Goal: Task Accomplishment & Management: Complete application form

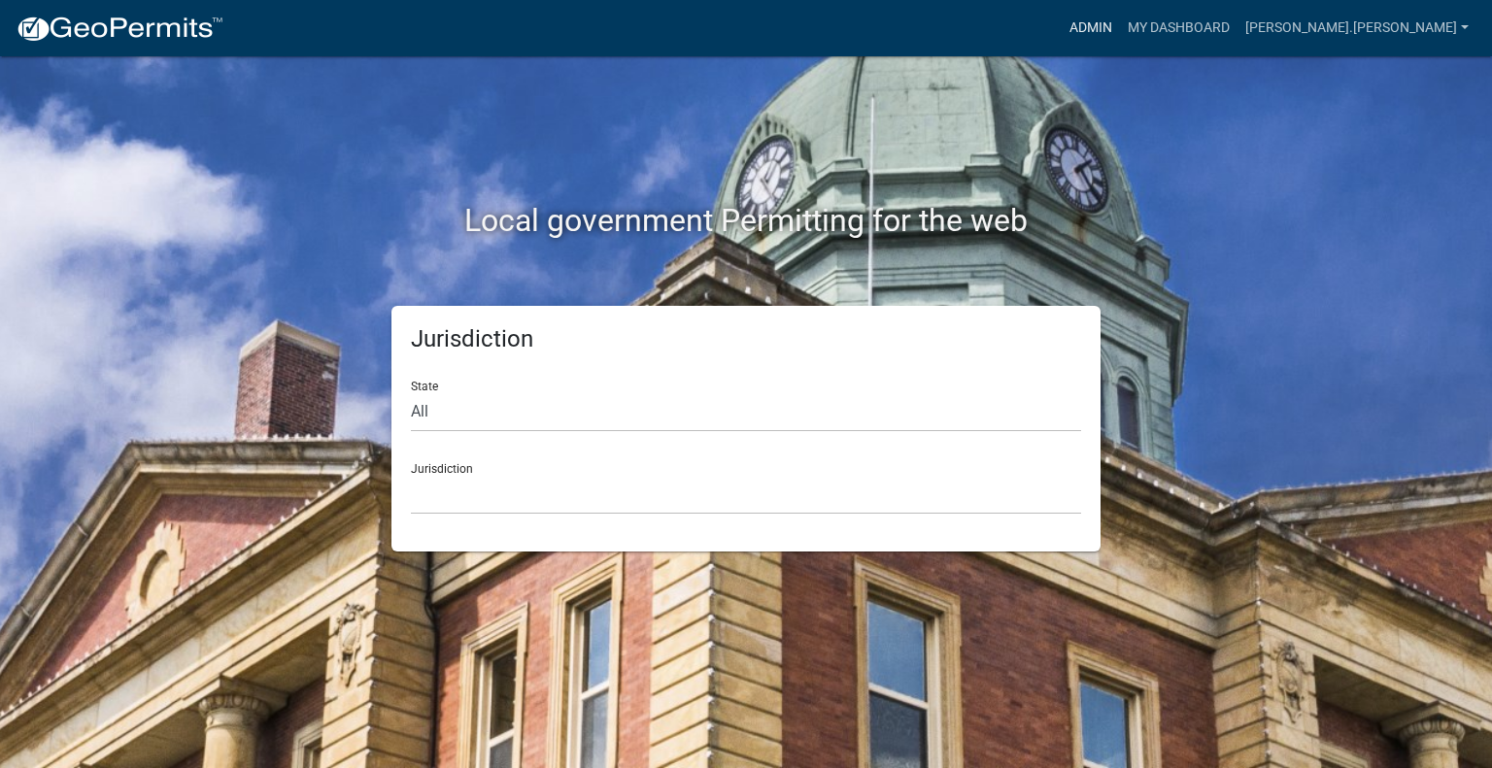
click at [1120, 35] on link "Admin" at bounding box center [1091, 28] width 58 height 37
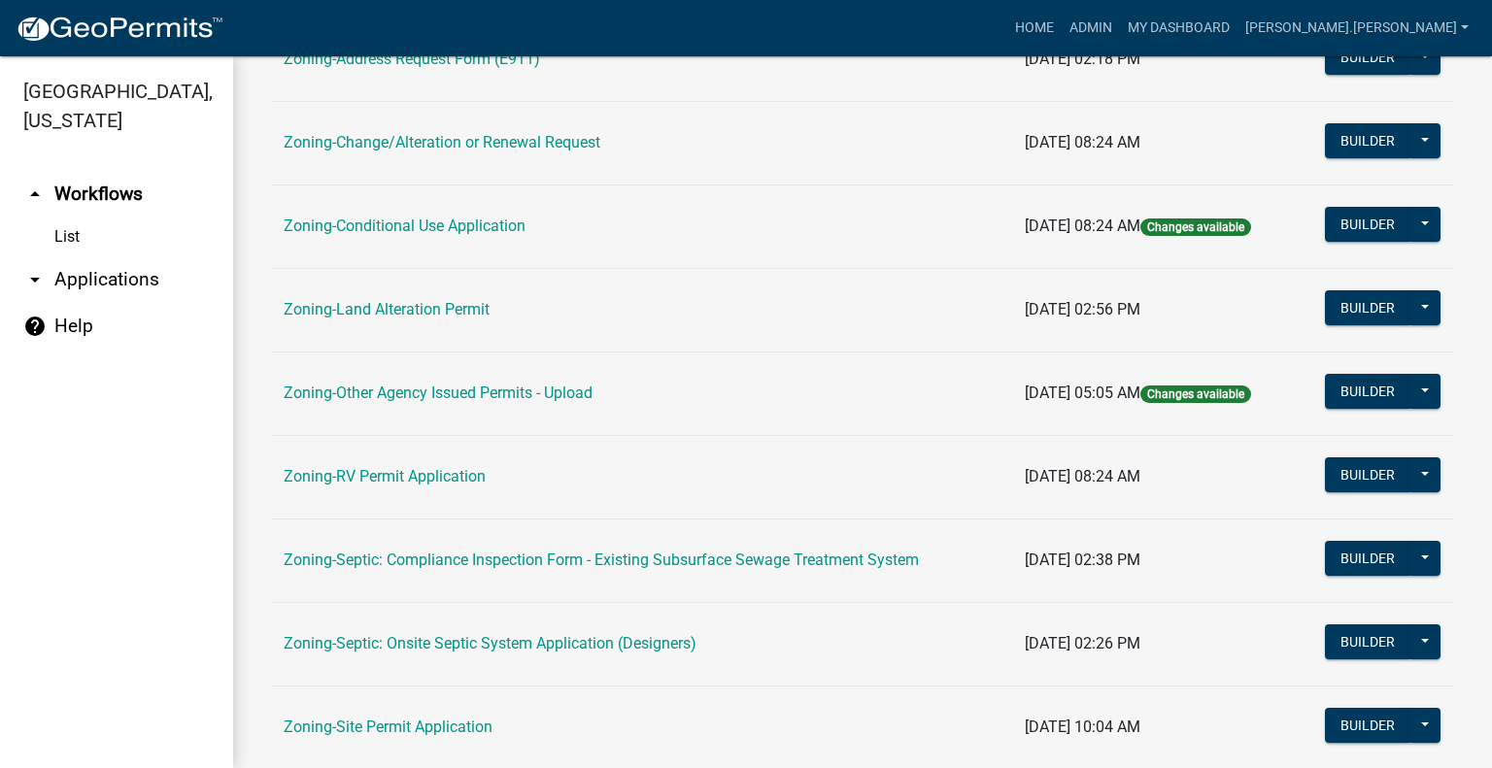
scroll to position [583, 0]
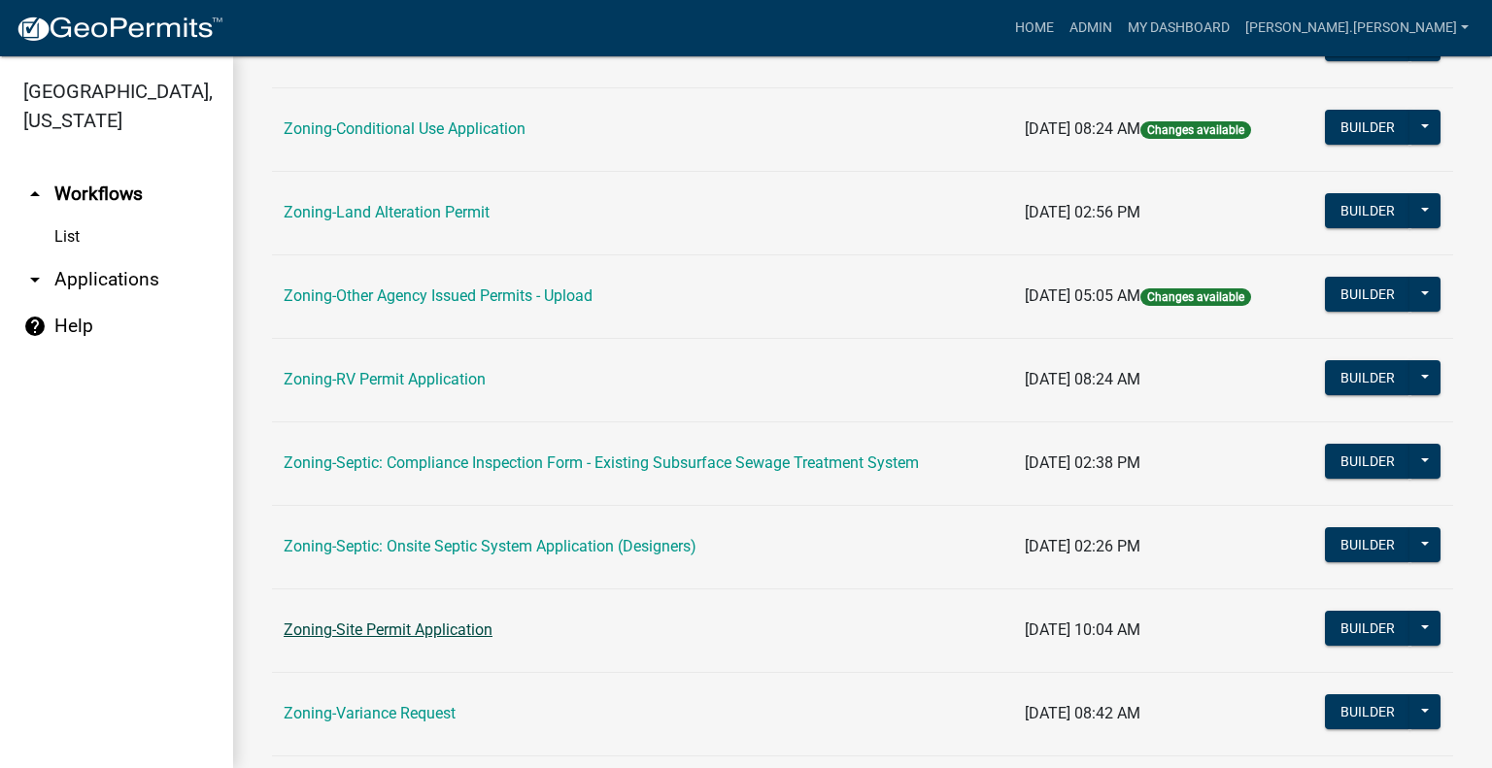
click at [402, 623] on link "Zoning-Site Permit Application" at bounding box center [388, 630] width 209 height 18
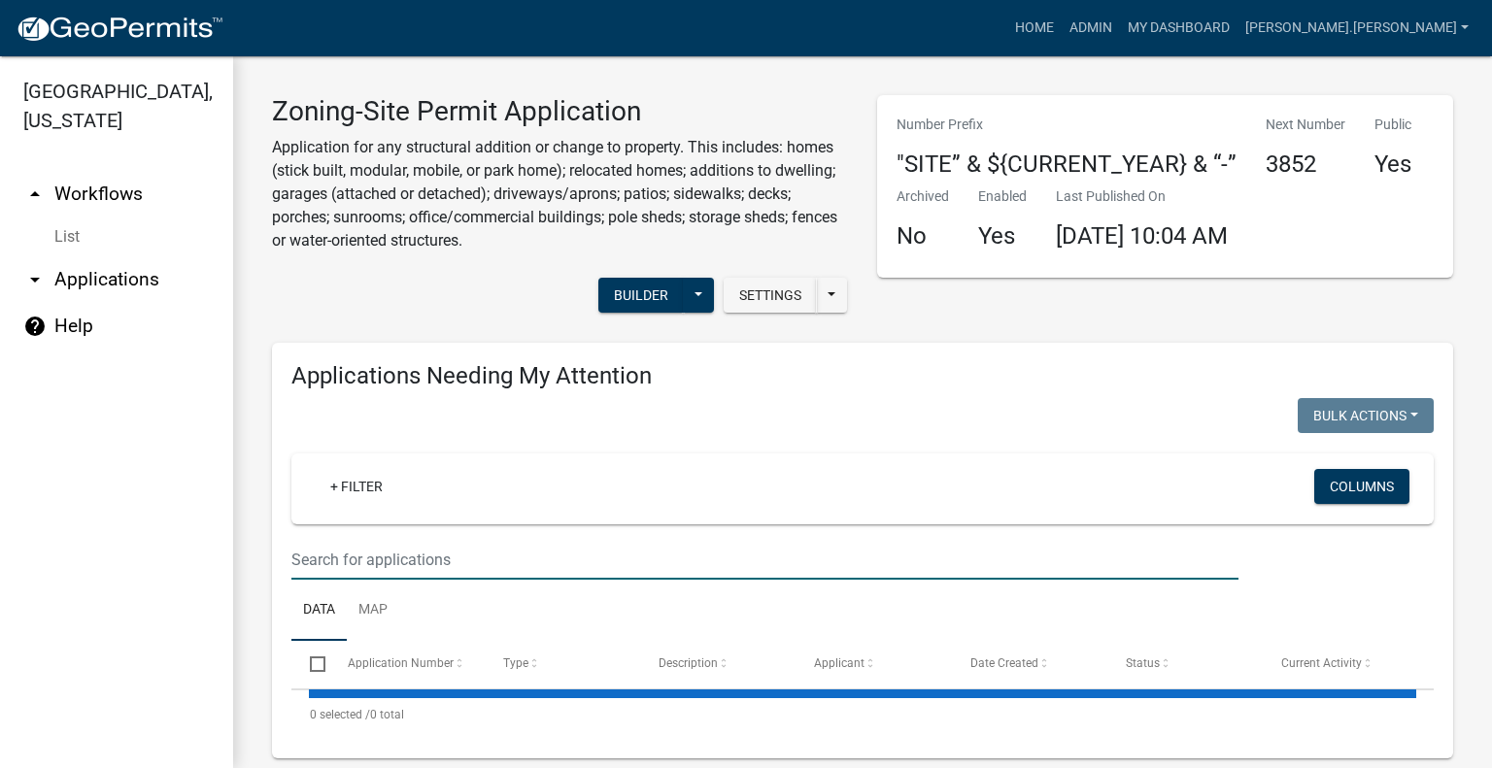
click at [513, 550] on input "text" at bounding box center [764, 560] width 947 height 40
paste input "340076000"
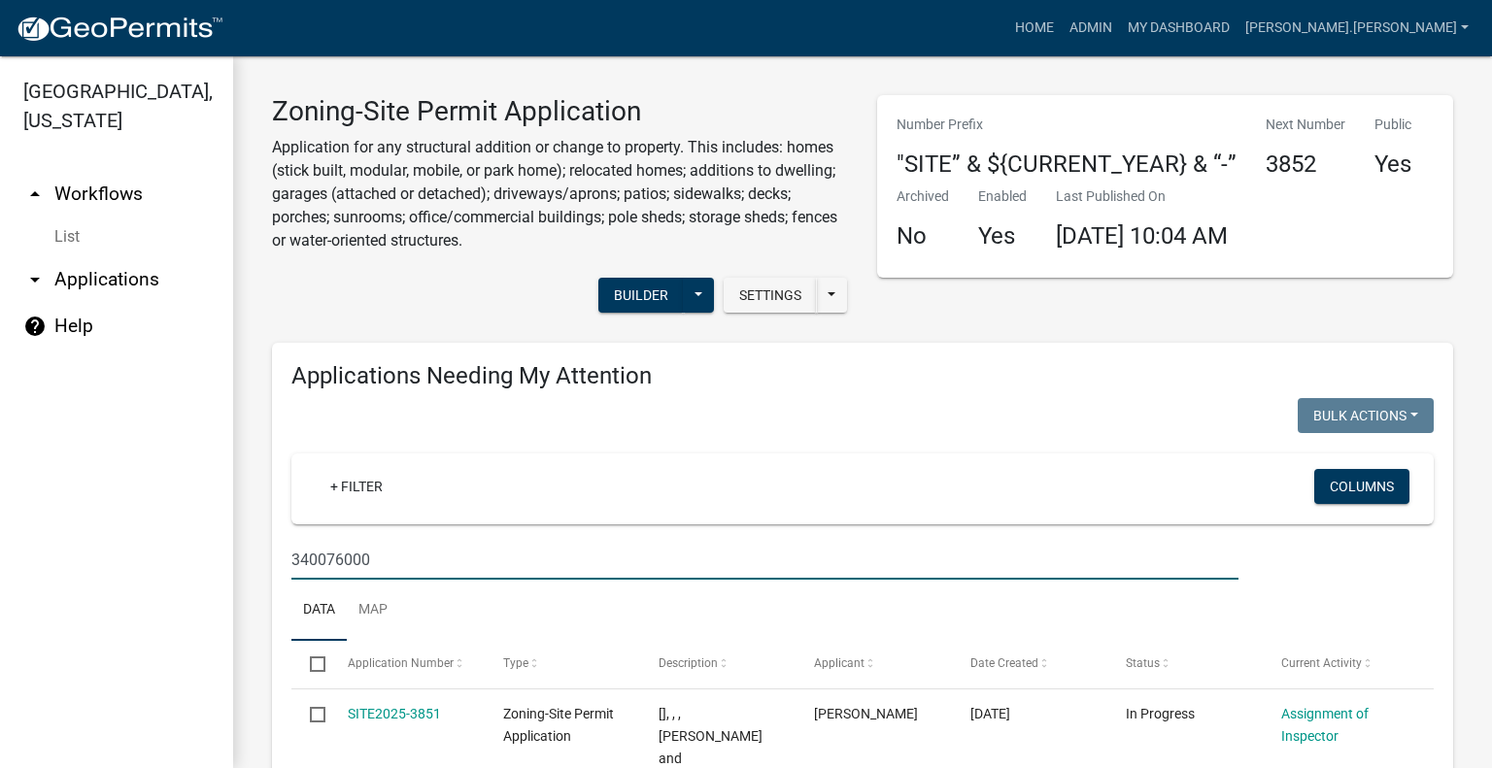
type input "340076000"
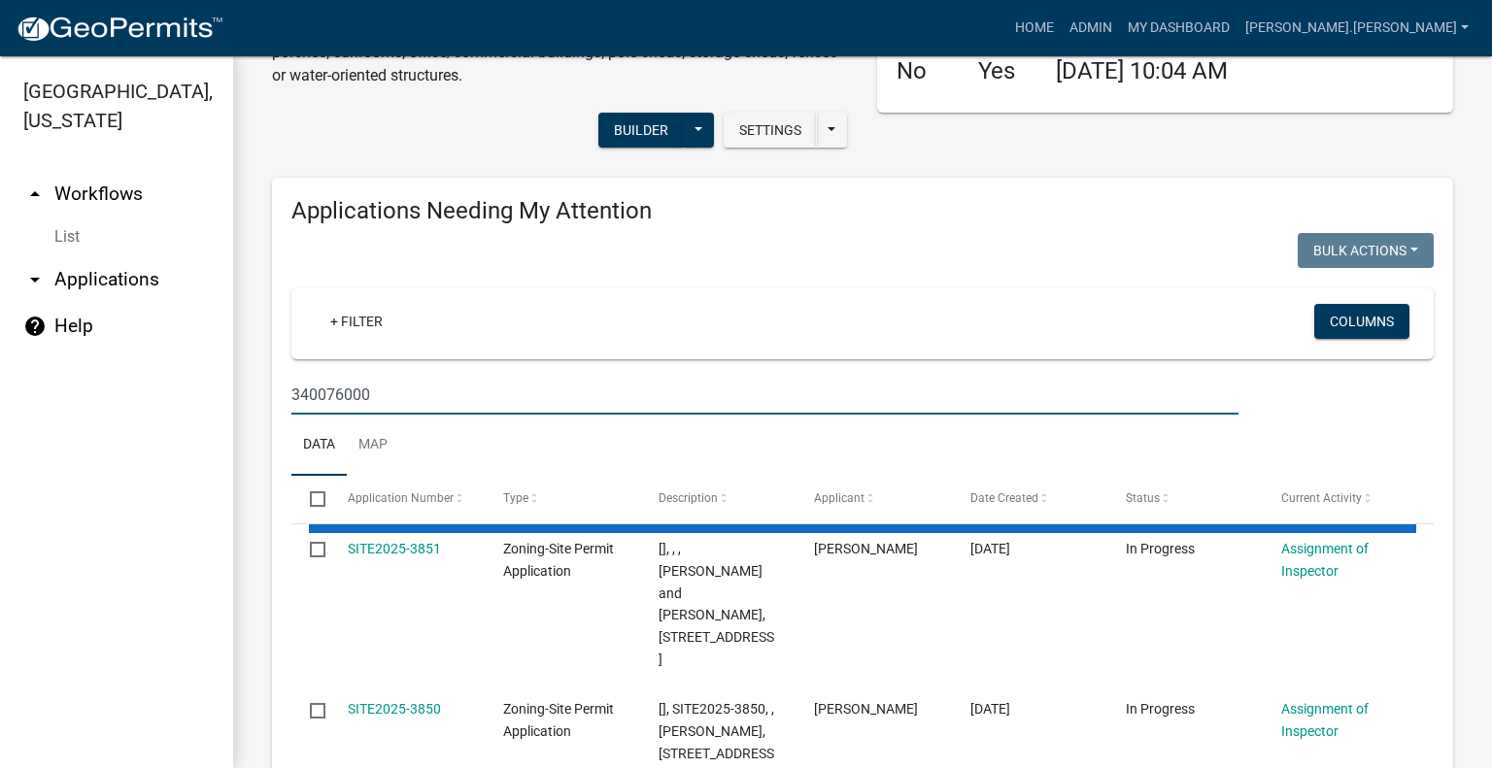
scroll to position [194, 0]
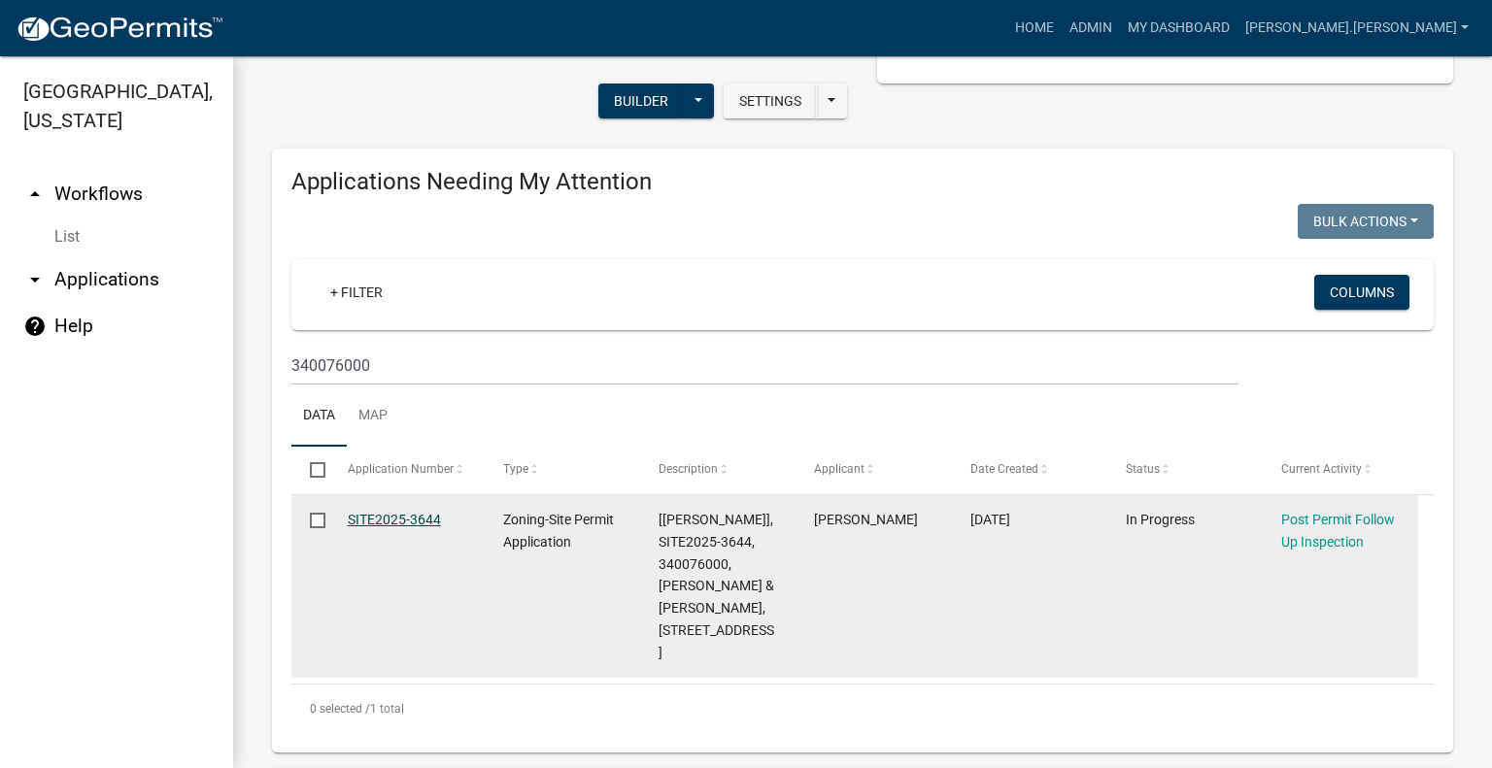
click at [369, 517] on link "SITE2025-3644" at bounding box center [394, 520] width 93 height 16
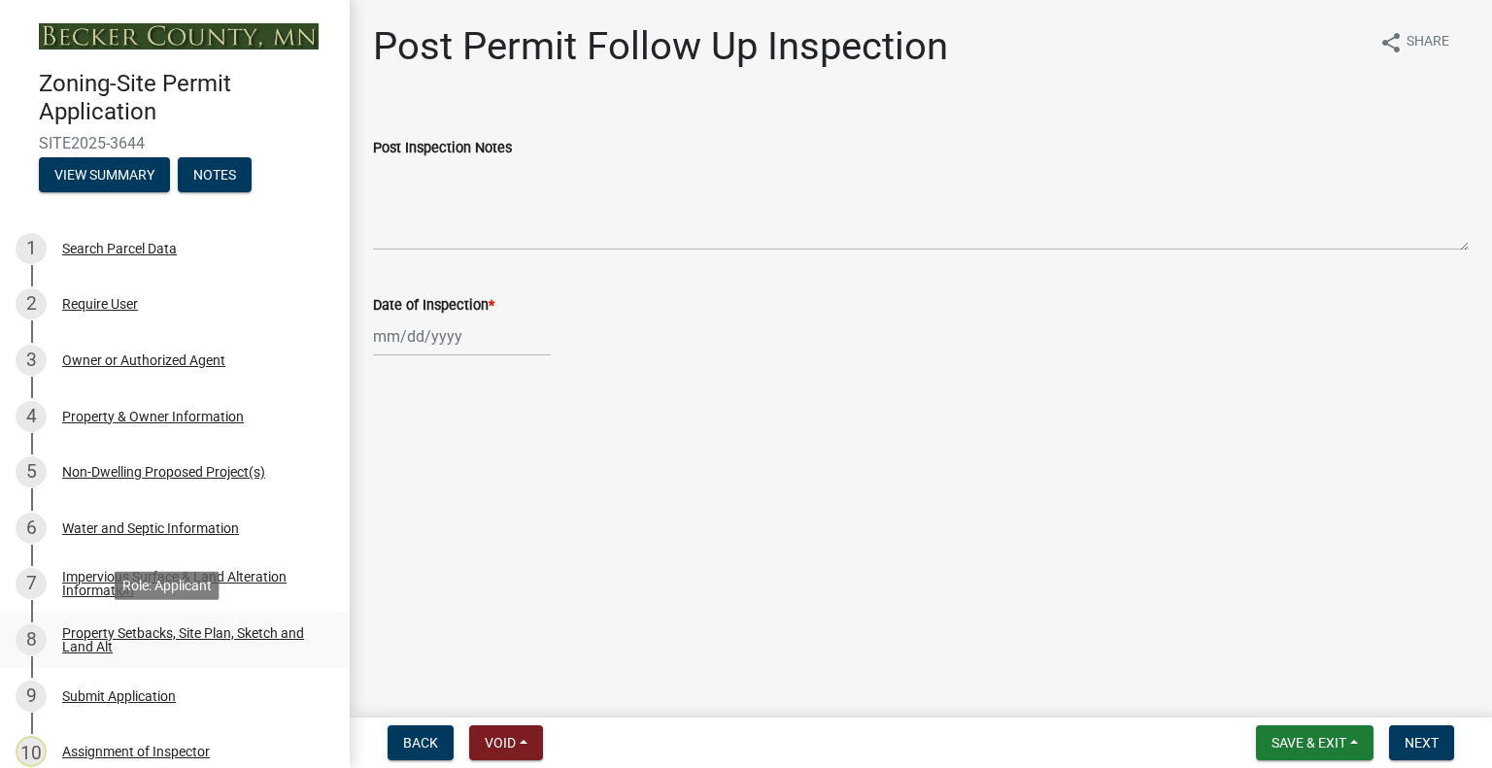
click at [232, 628] on div "Property Setbacks, Site Plan, Sketch and Land Alt" at bounding box center [190, 640] width 256 height 27
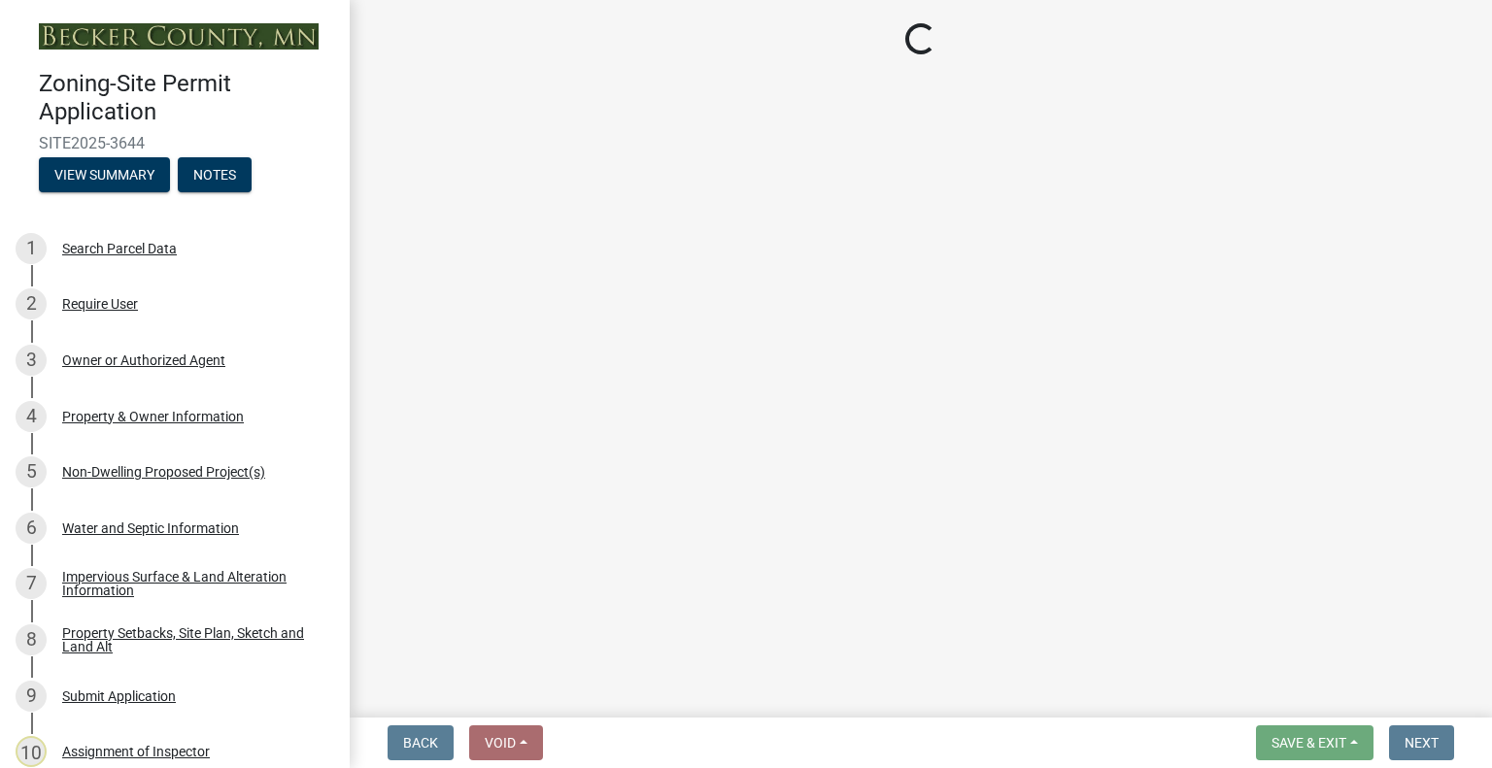
select select "d89fbfa0-1150-4954-b91c-9d482c9530a3"
select select "fd58f24c-a096-4195-863e-b494ea1fd324"
select select "12f785fb-c378-4b18-841c-21c73dc99083"
select select "12da6293-5841-4f5c-bd92-3658833964cd"
select select "27b2a8b4-abf6-463e-8c0c-7c5d2b4fe26f"
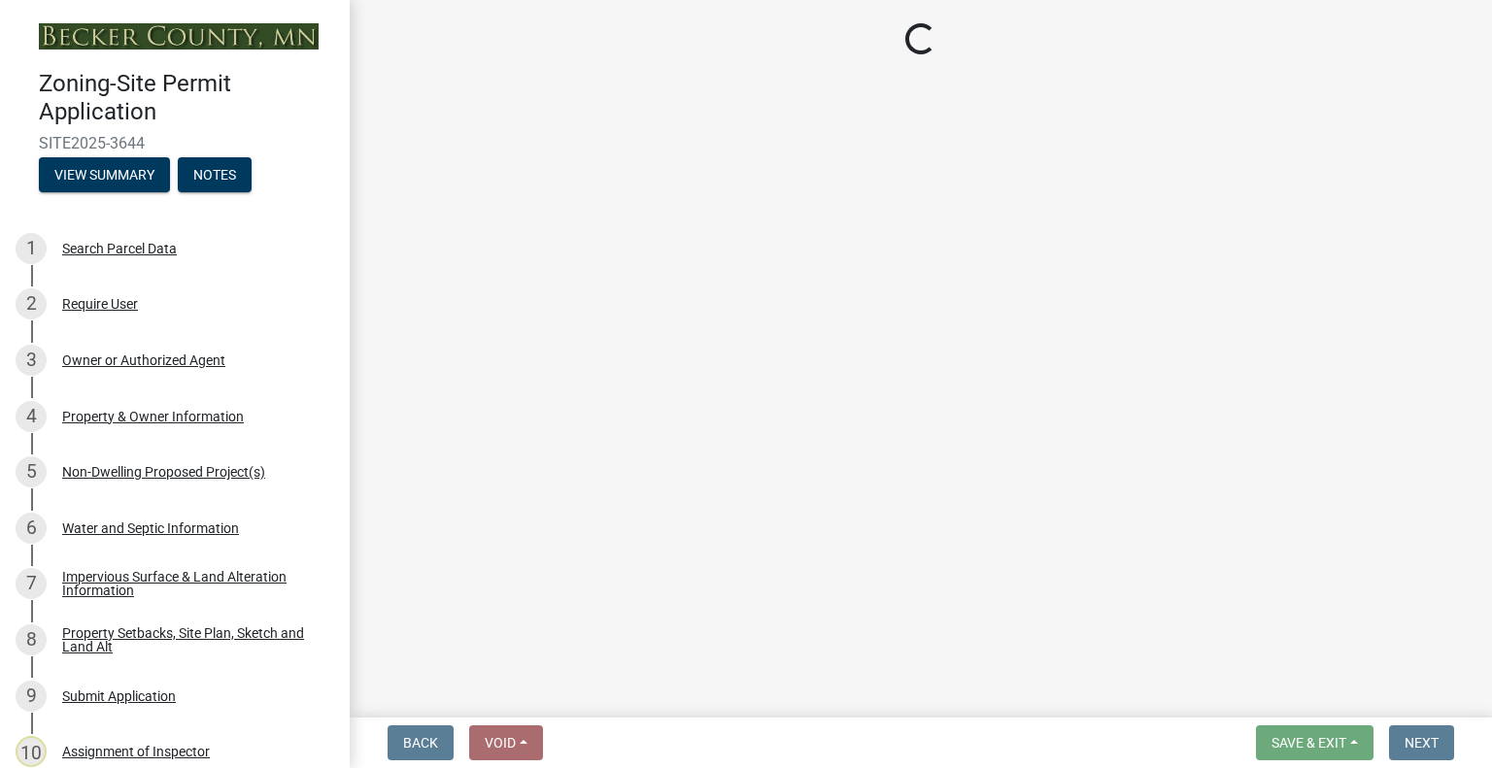
select select "28f6c7b2-2b88-4425-ae15-f67110f778a7"
select select "d61e3758-d187-40af-a435-5e09c3f3d509"
select select "c8b8ea71-7088-4e87-a493-7bc88cc2835b"
select select "a4ce8fad-3c47-4e2b-9375-28a8f2ee630b"
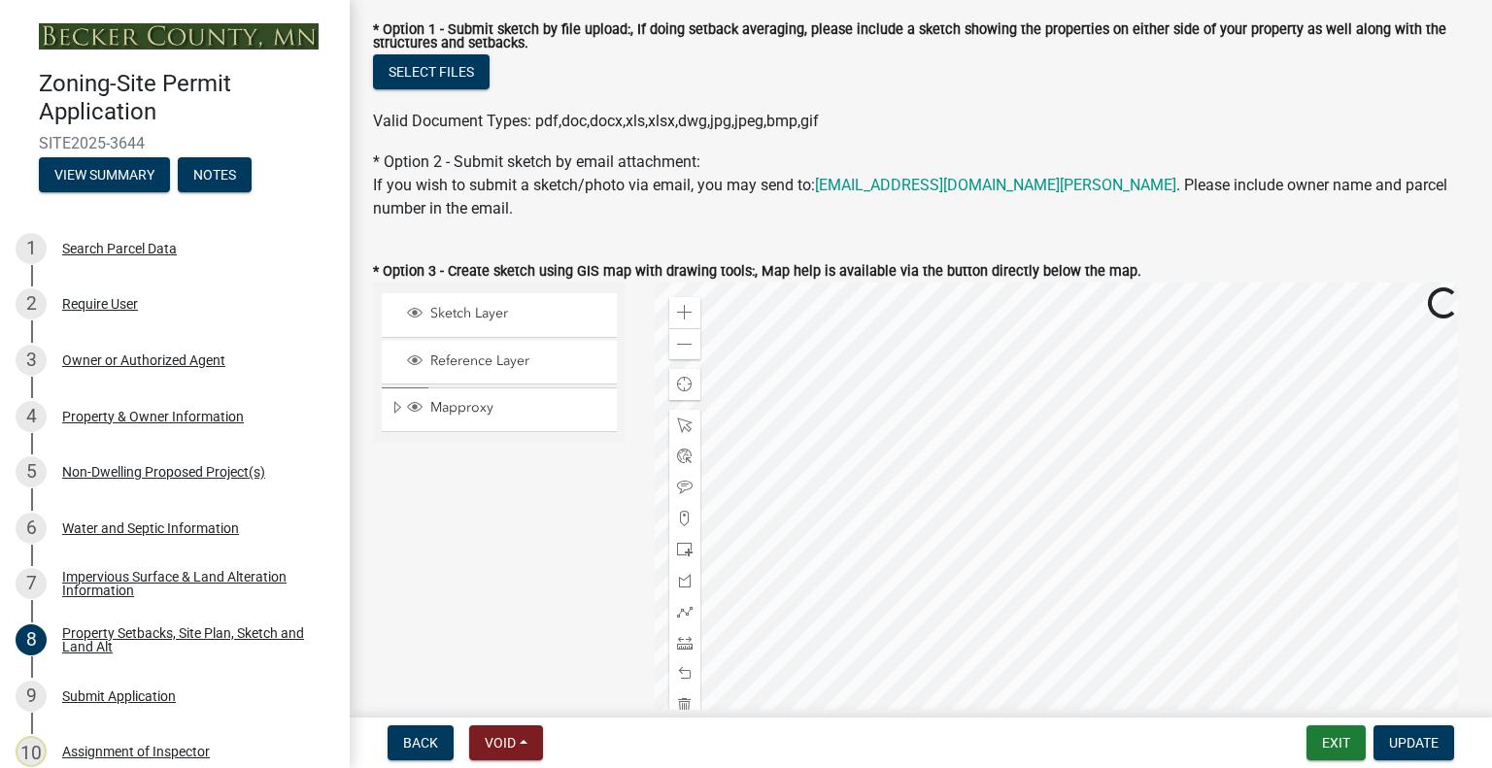
scroll to position [583, 0]
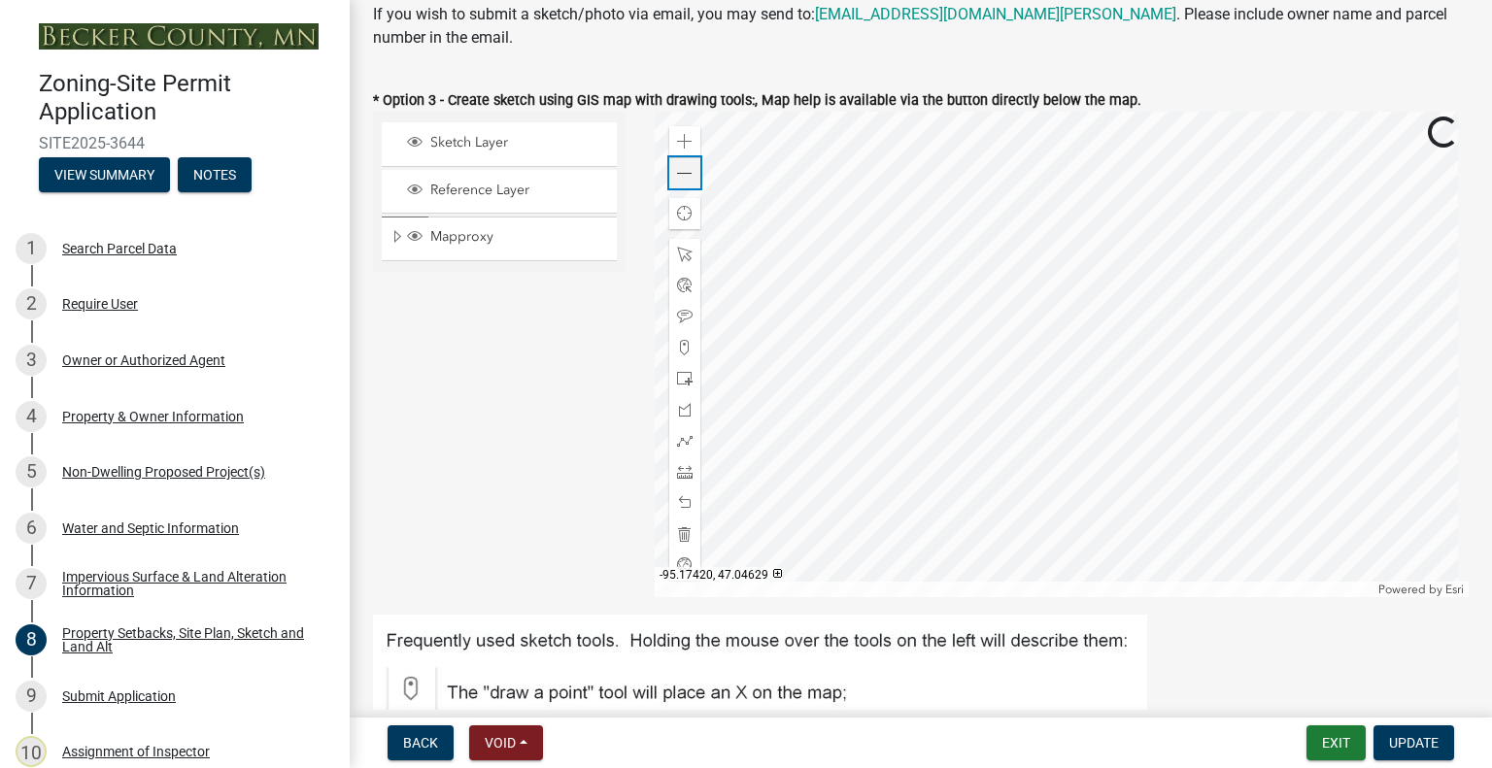
click at [694, 178] on div "Zoom out" at bounding box center [684, 172] width 31 height 31
click at [206, 465] on div "Non-Dwelling Proposed Project(s)" at bounding box center [163, 472] width 203 height 14
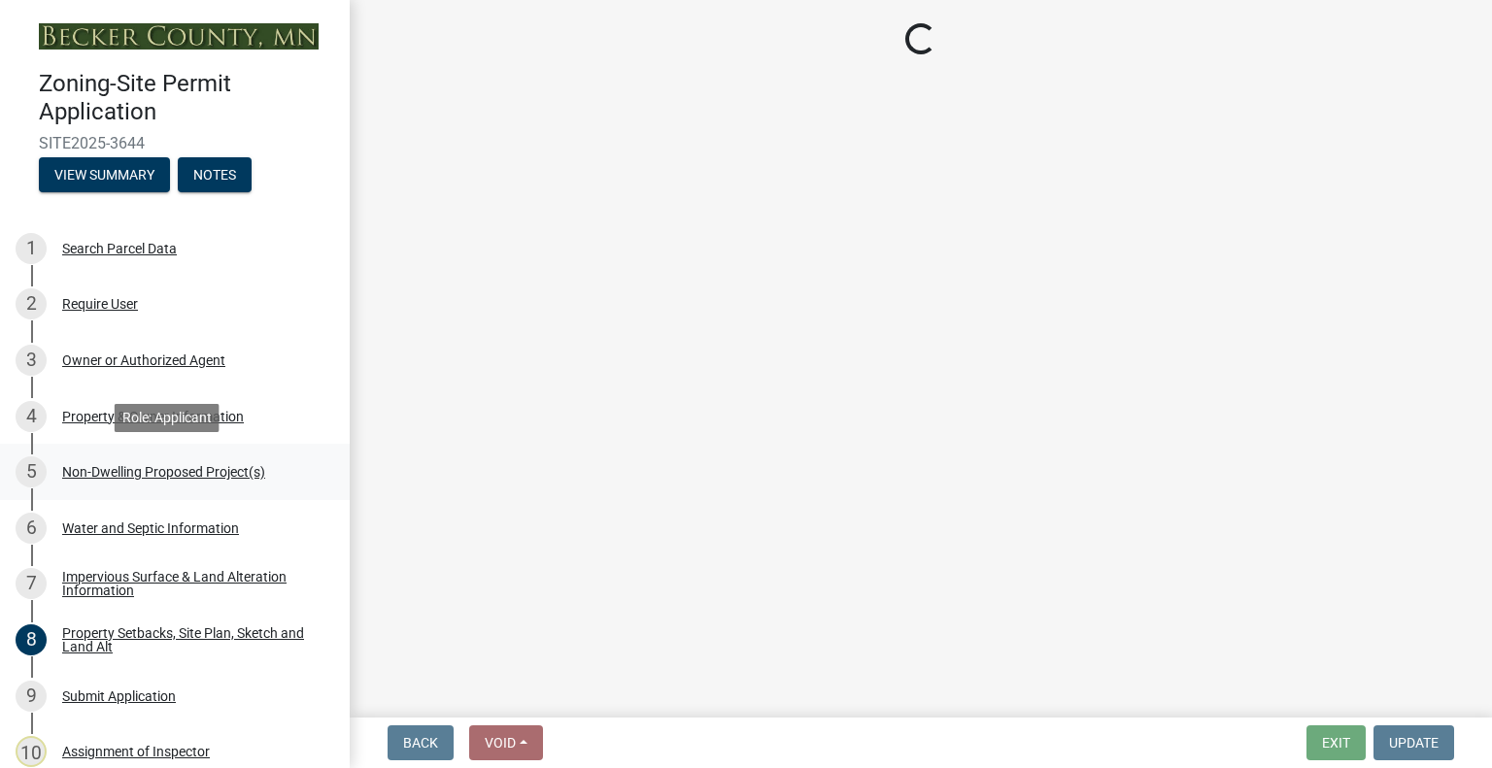
select select "4ffbfc20-44b3-40cf-984d-ce947797c22b"
select select "3a2d96d3-fd69-4ed9-bae4-7a5aa03a7e58"
select select "cf118f3b-6469-426f-b247-8aeebfb0198d"
select select "d5258256-81e9-4688-bc84-b01445ee29b6"
select select "258cbdbc-8629-455d-9fed-6a57bf82144e"
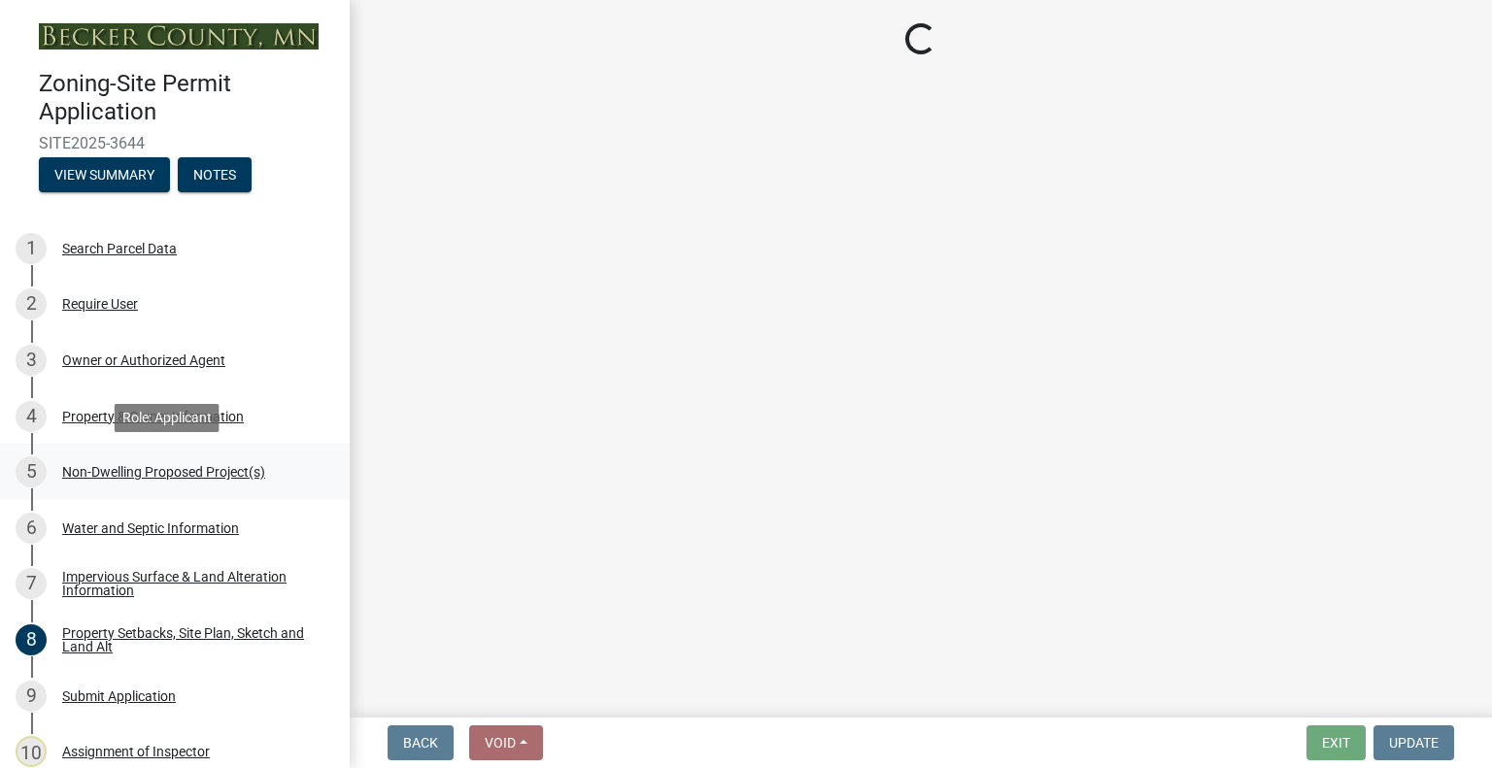
select select "a9a8393f-3c28-47b8-b6d9-84c94641c3fc"
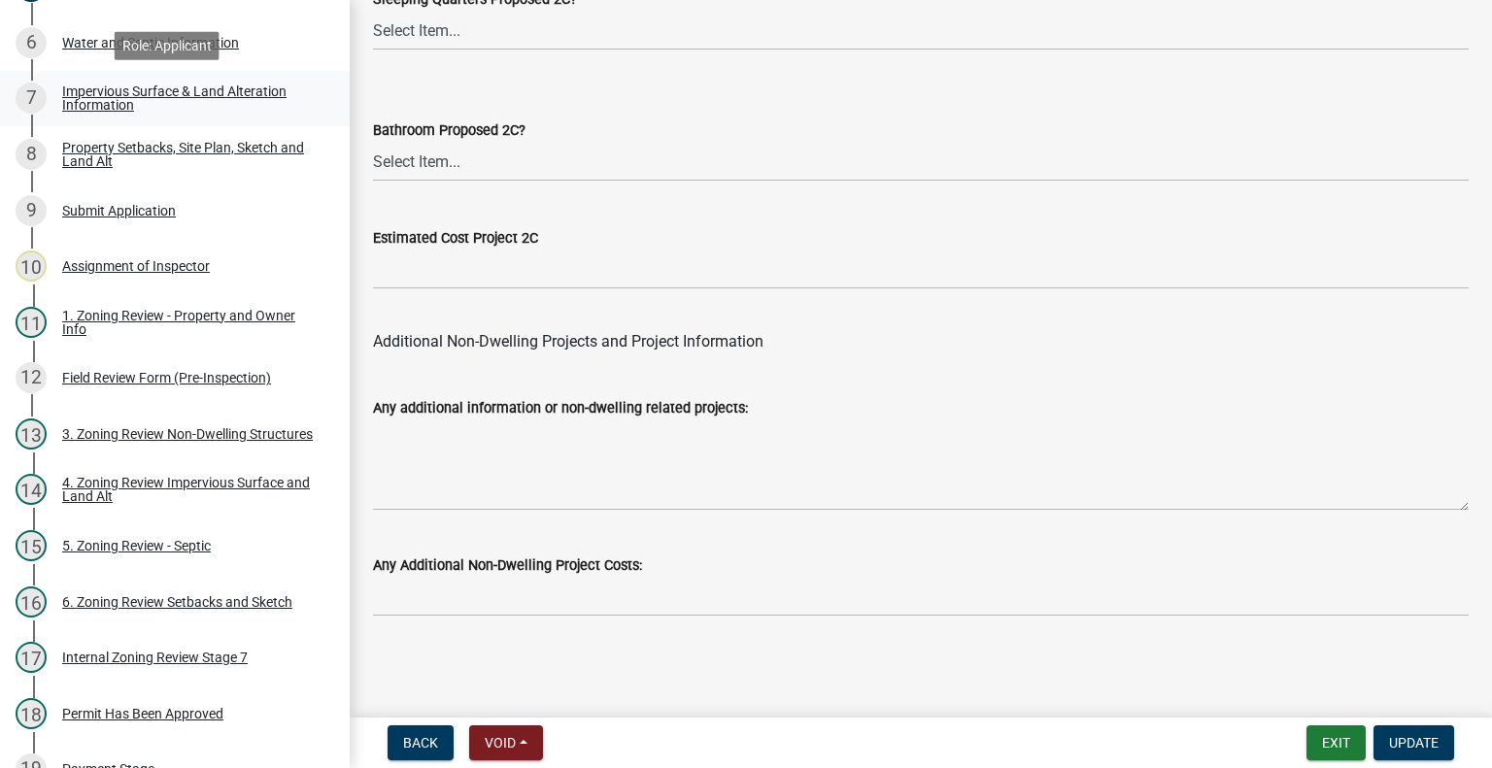
scroll to position [389, 0]
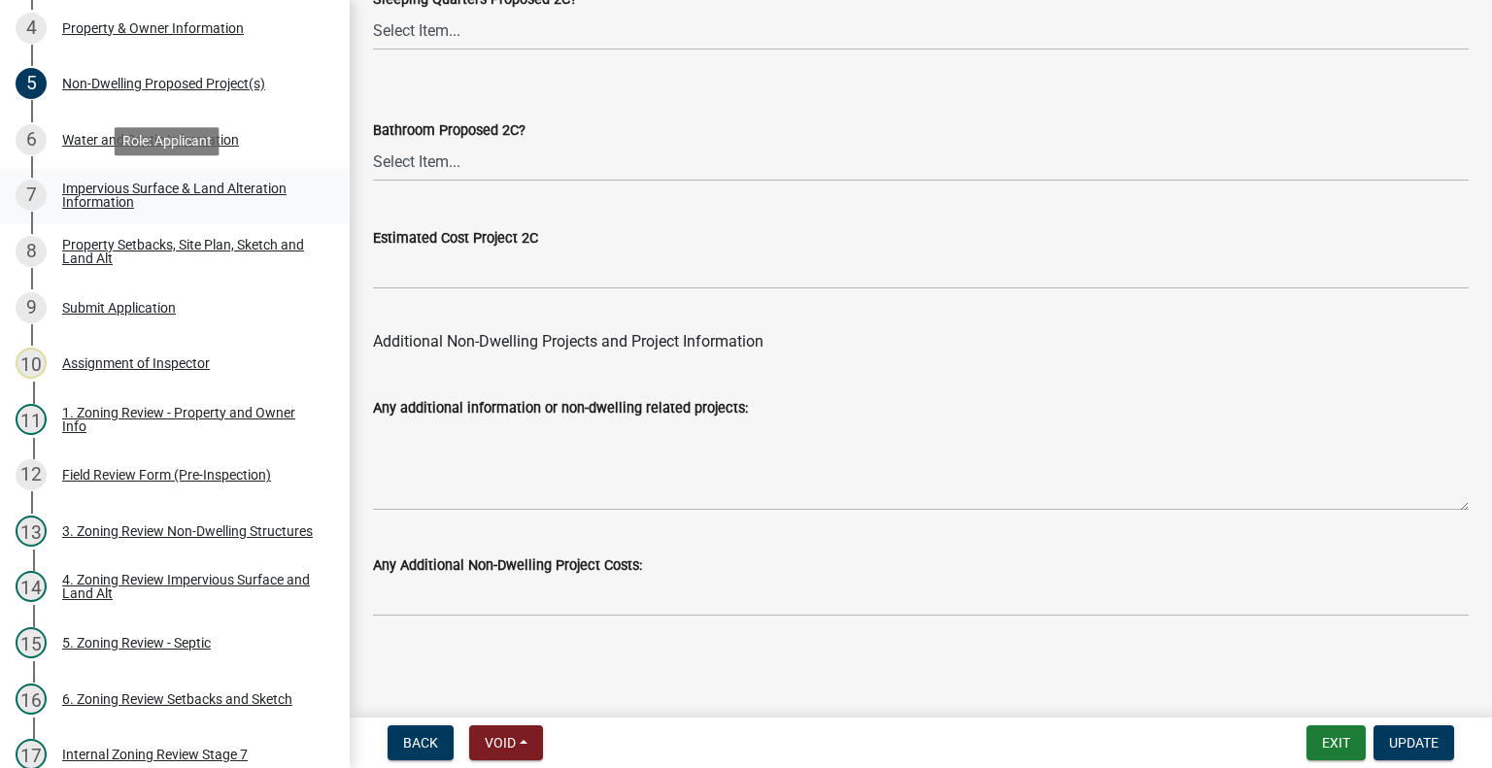
click at [150, 189] on div "Impervious Surface & Land Alteration Information" at bounding box center [190, 195] width 256 height 27
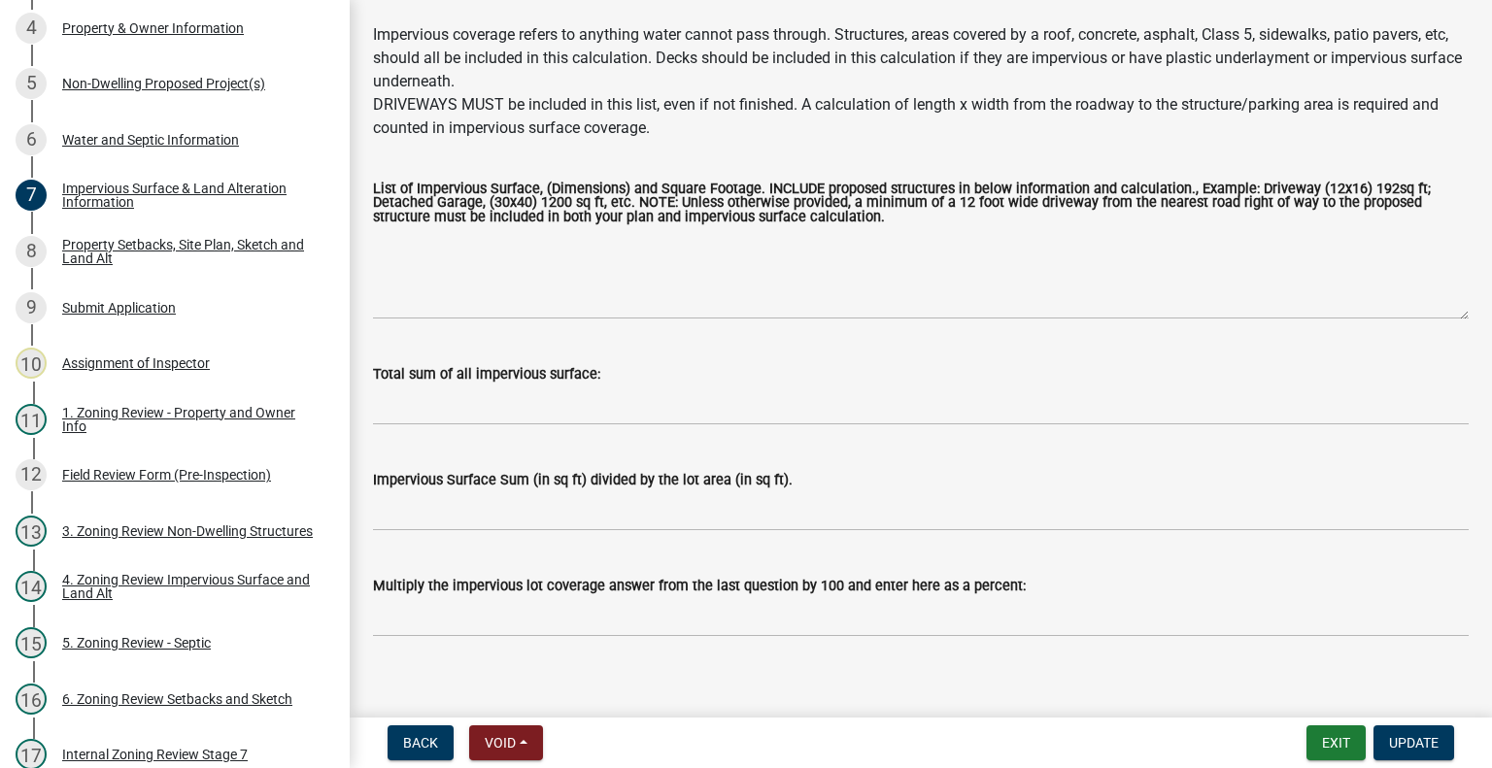
scroll to position [231, 0]
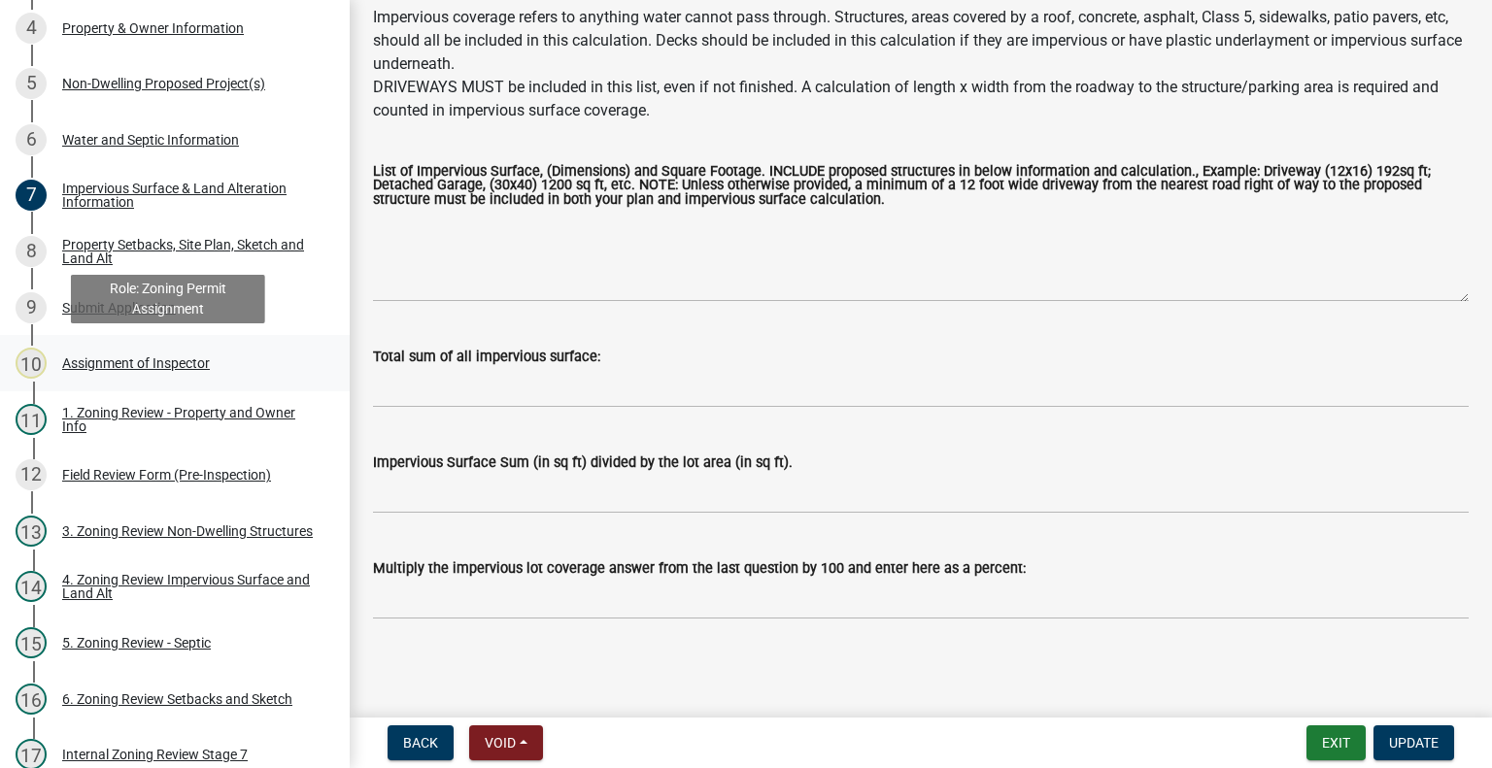
click at [173, 368] on div "Assignment of Inspector" at bounding box center [136, 364] width 148 height 14
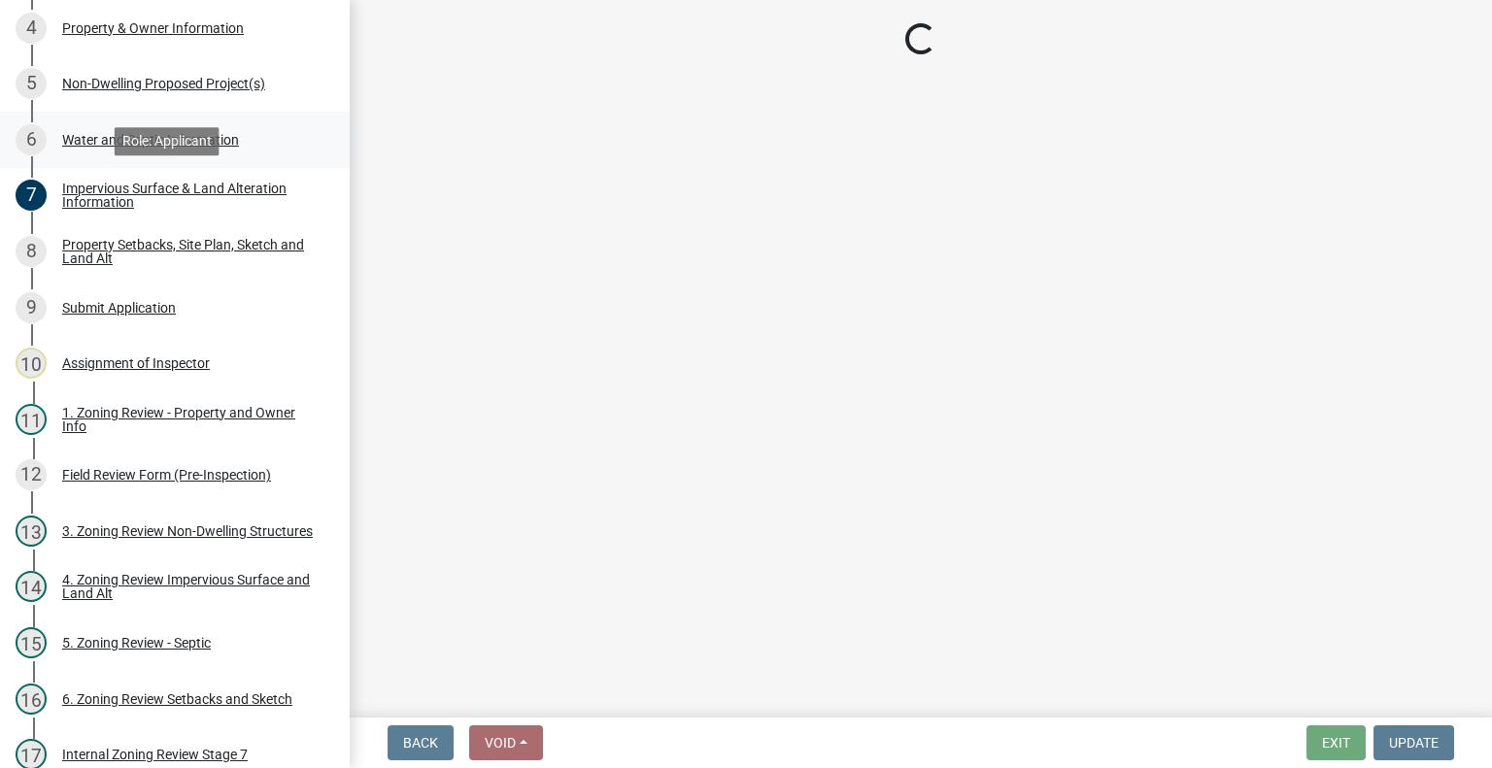
select select "c0b6e50c-983d-48c1-a910-e8bd43c13b77"
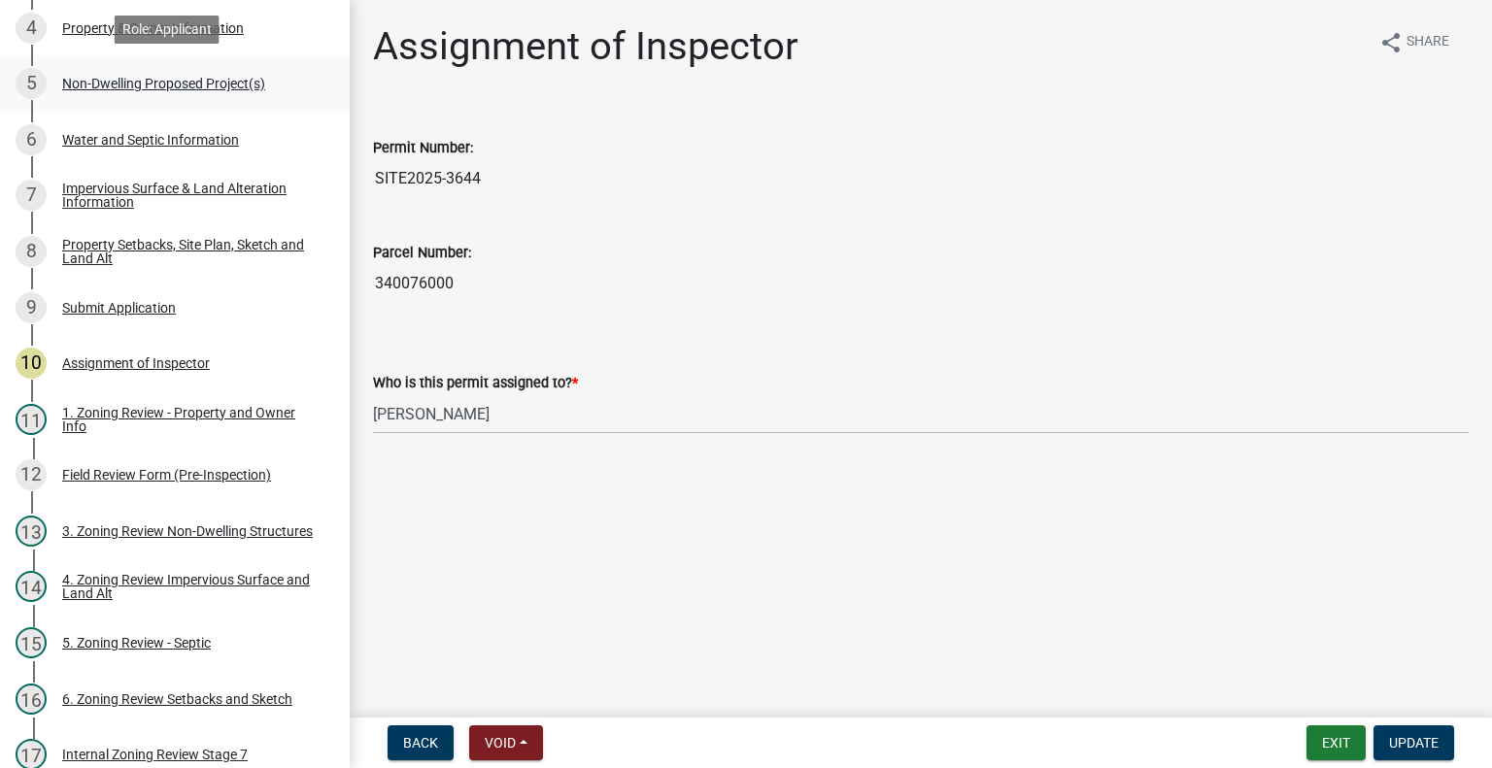
click at [152, 102] on link "5 Non-Dwelling Proposed Project(s)" at bounding box center [175, 83] width 350 height 56
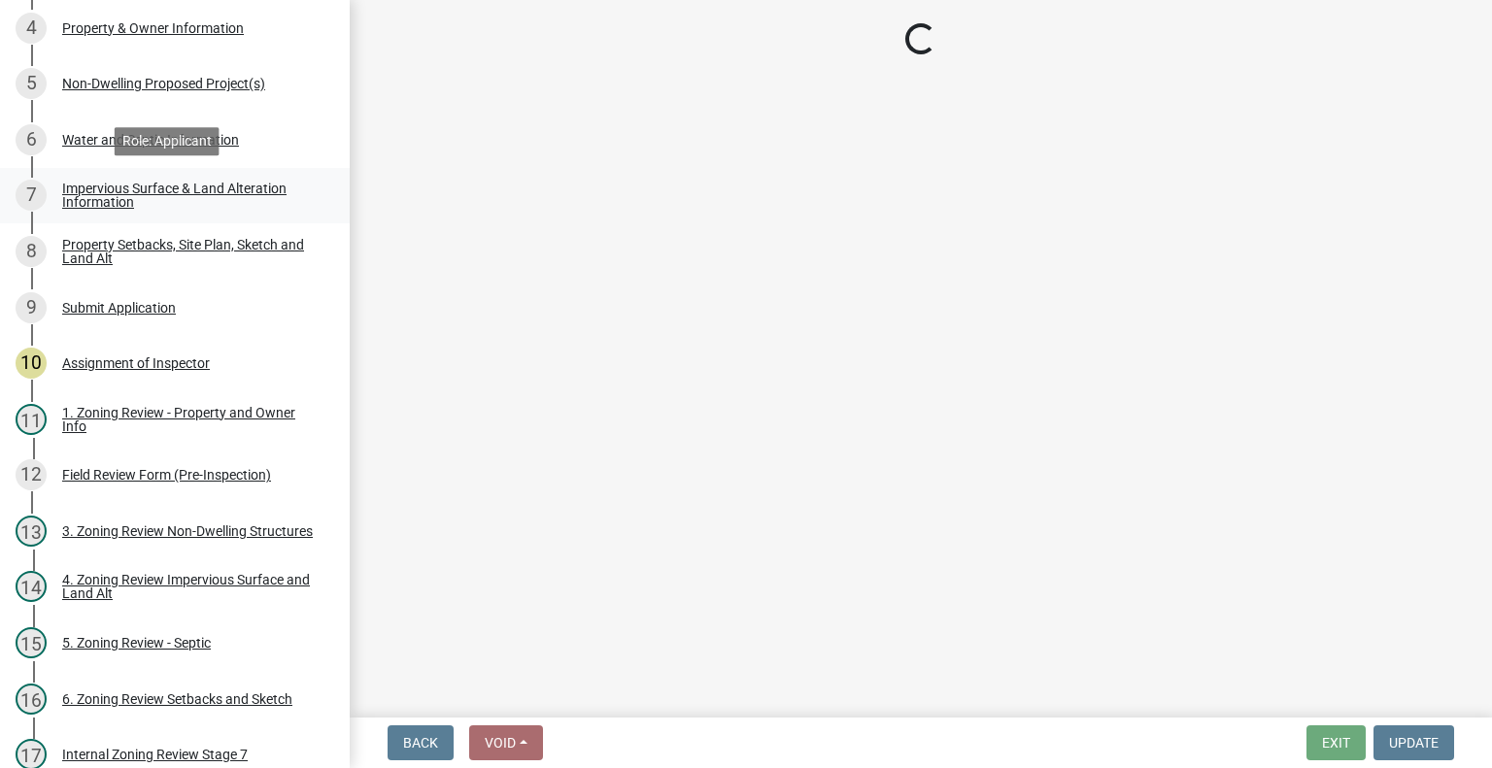
select select "4ffbfc20-44b3-40cf-984d-ce947797c22b"
select select "3a2d96d3-fd69-4ed9-bae4-7a5aa03a7e58"
select select "cf118f3b-6469-426f-b247-8aeebfb0198d"
select select "d5258256-81e9-4688-bc84-b01445ee29b6"
select select "258cbdbc-8629-455d-9fed-6a57bf82144e"
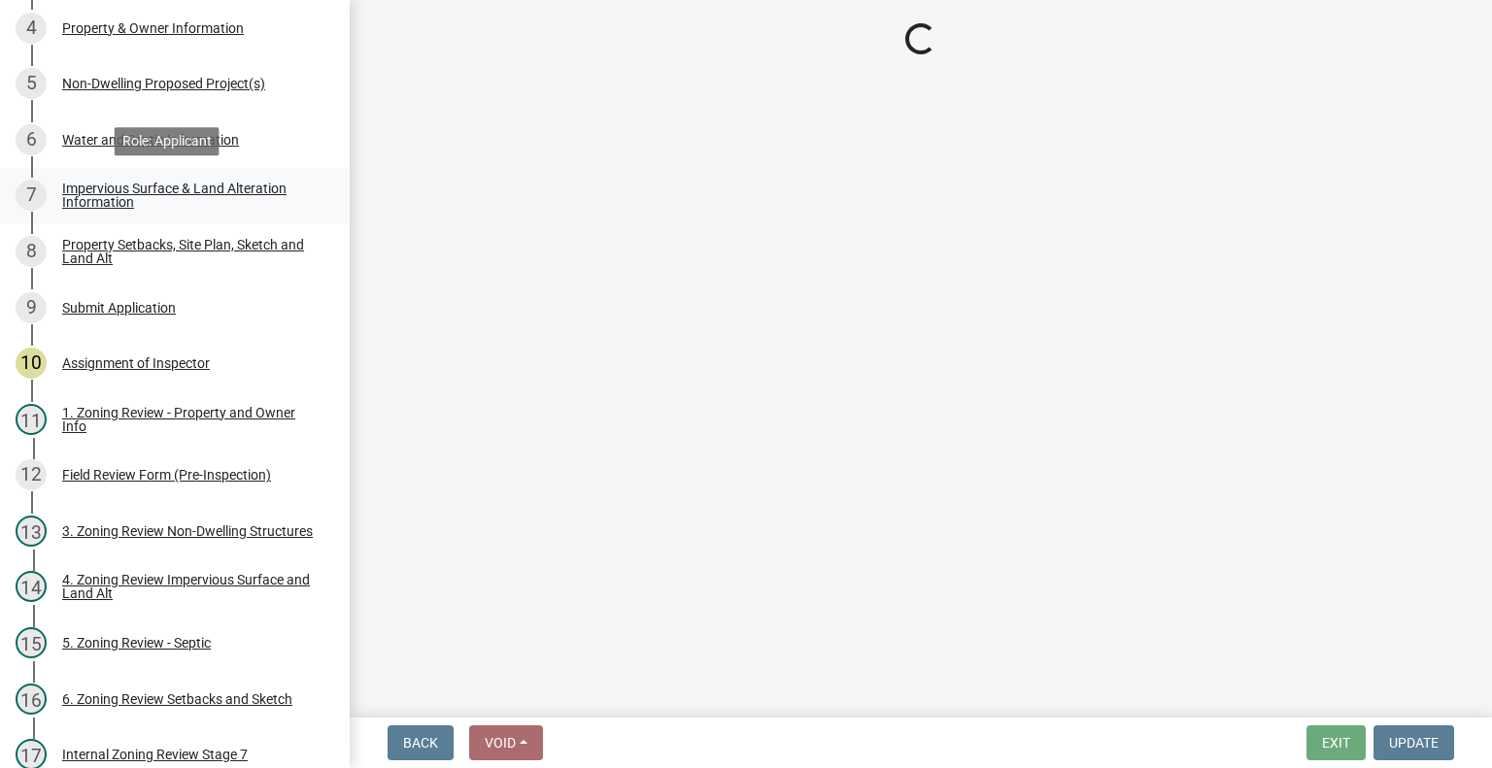
select select "a9a8393f-3c28-47b8-b6d9-84c94641c3fc"
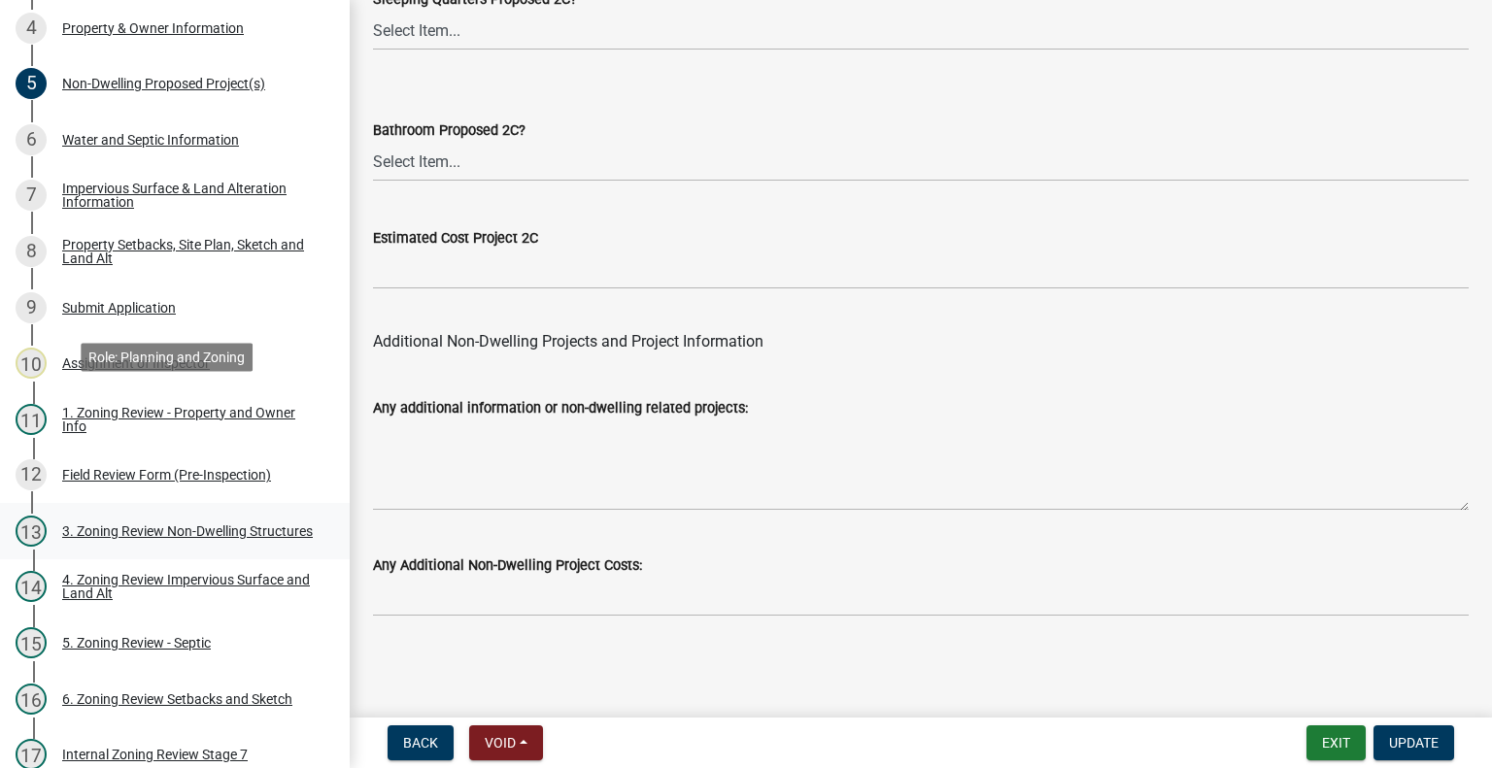
scroll to position [874, 0]
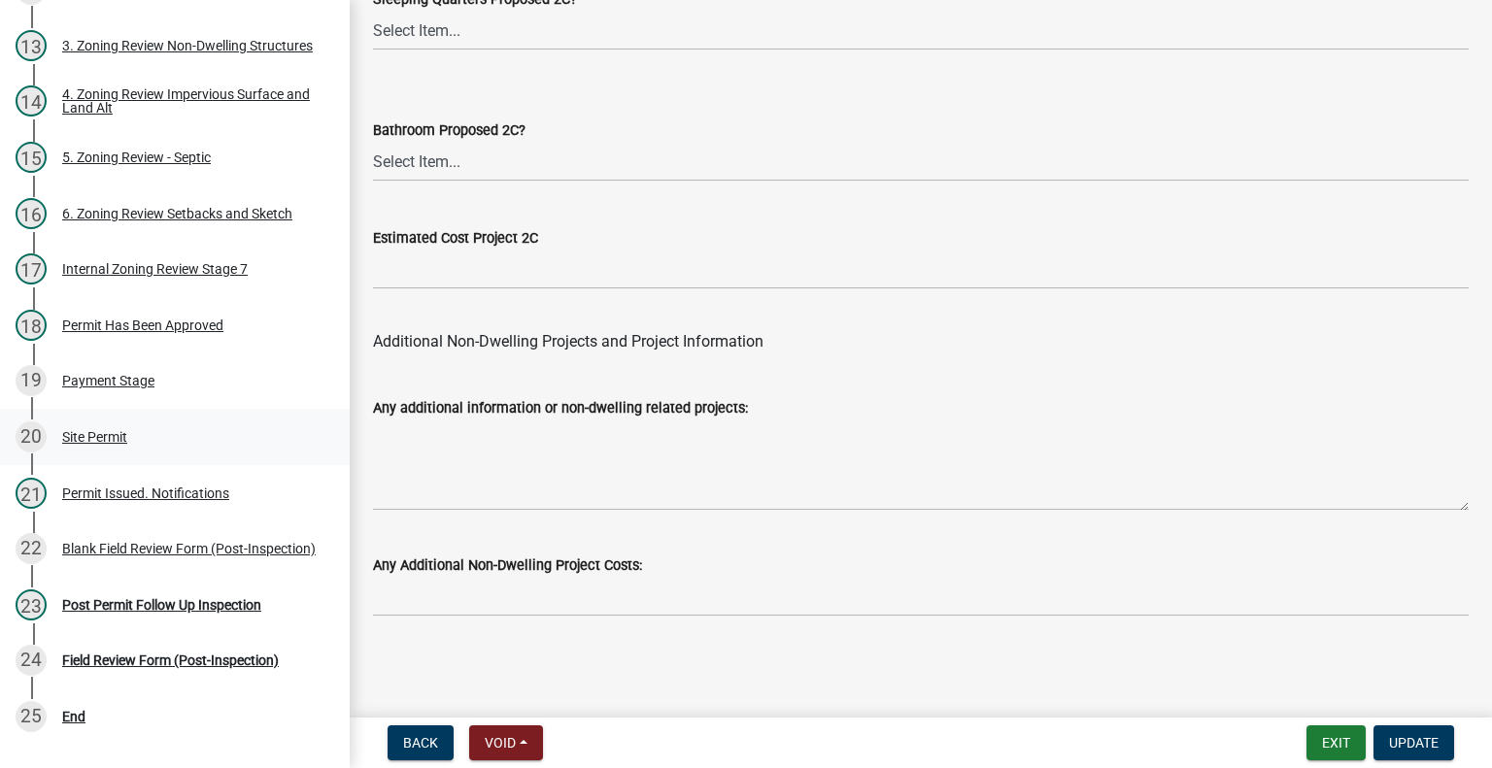
click at [101, 435] on div "Site Permit" at bounding box center [94, 437] width 65 height 14
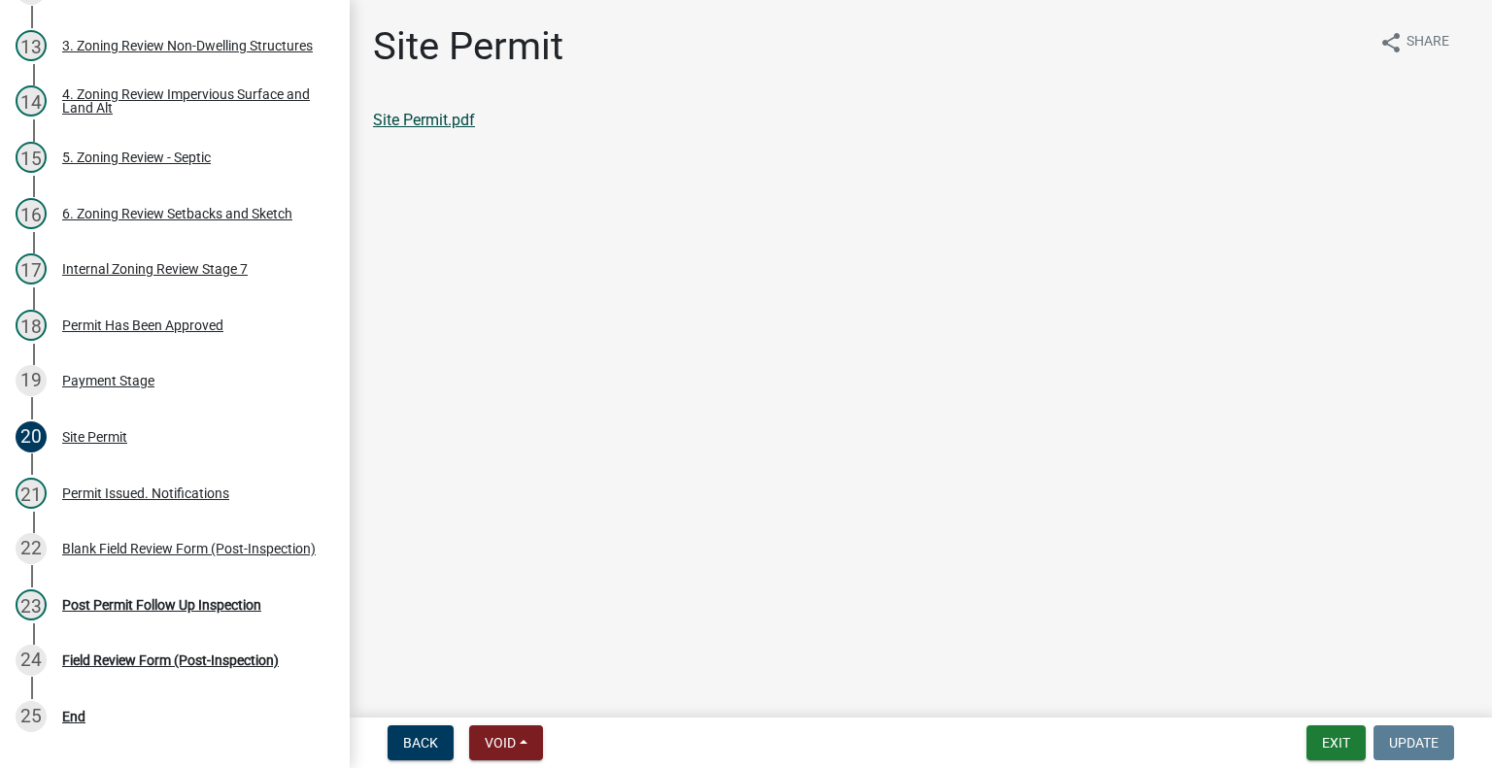
click at [416, 127] on link "Site Permit.pdf" at bounding box center [424, 120] width 102 height 18
click at [163, 217] on div "6. Zoning Review Setbacks and Sketch" at bounding box center [177, 214] width 230 height 14
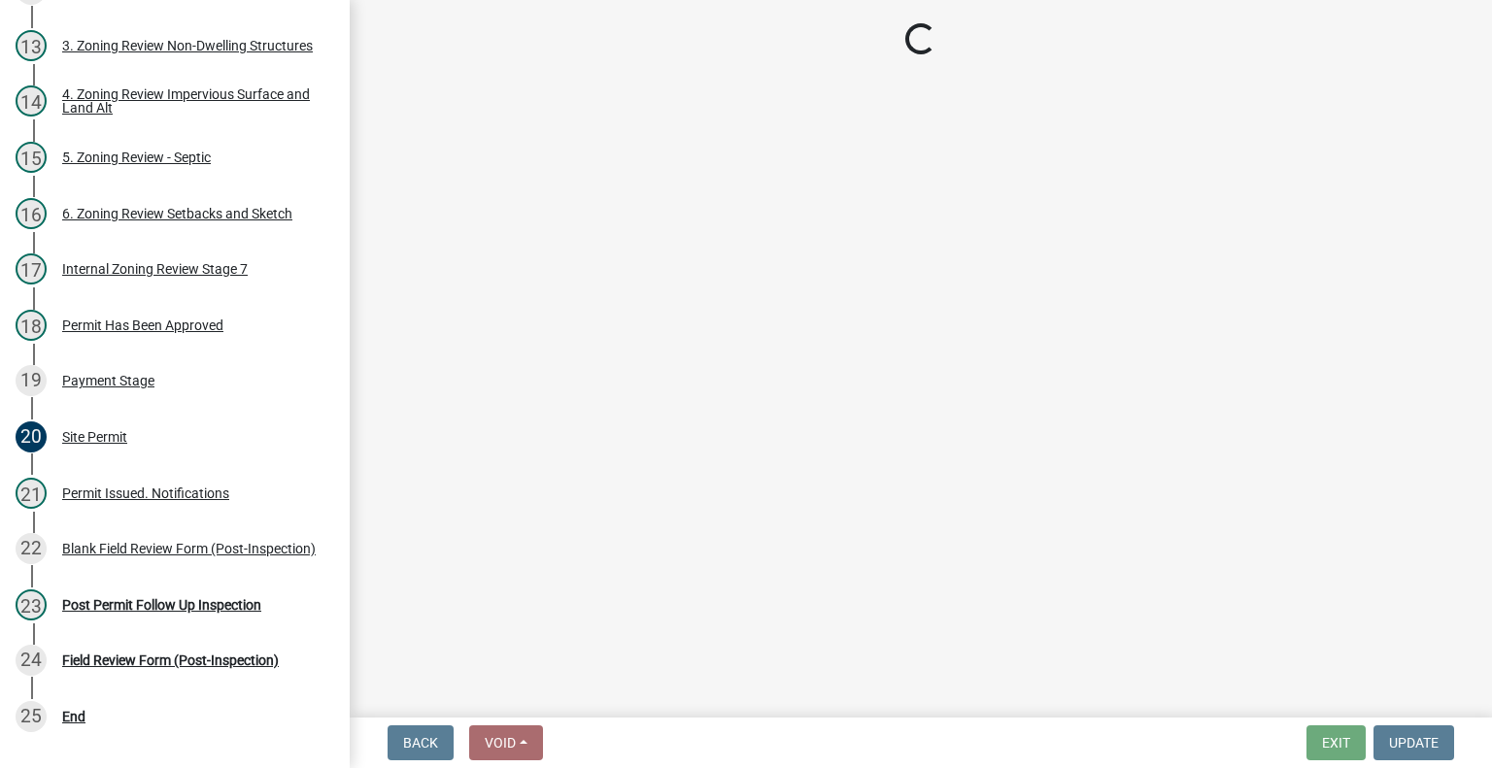
select select "67532522-cdd9-4b58-8c28-493a46ddf41b"
select select "1355ee8a-8cf1-4796-8594-a9df27e9dfb0"
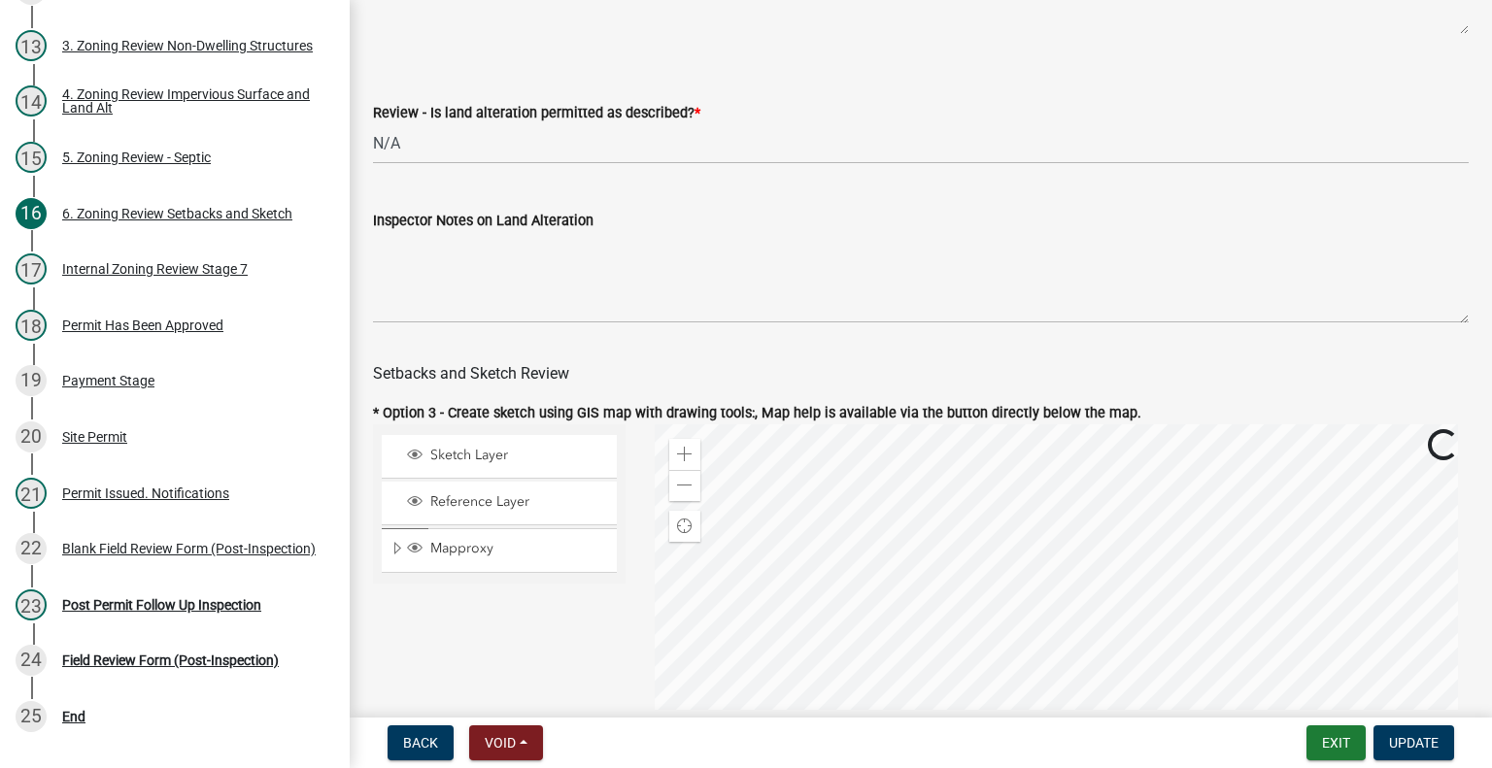
scroll to position [1166, 0]
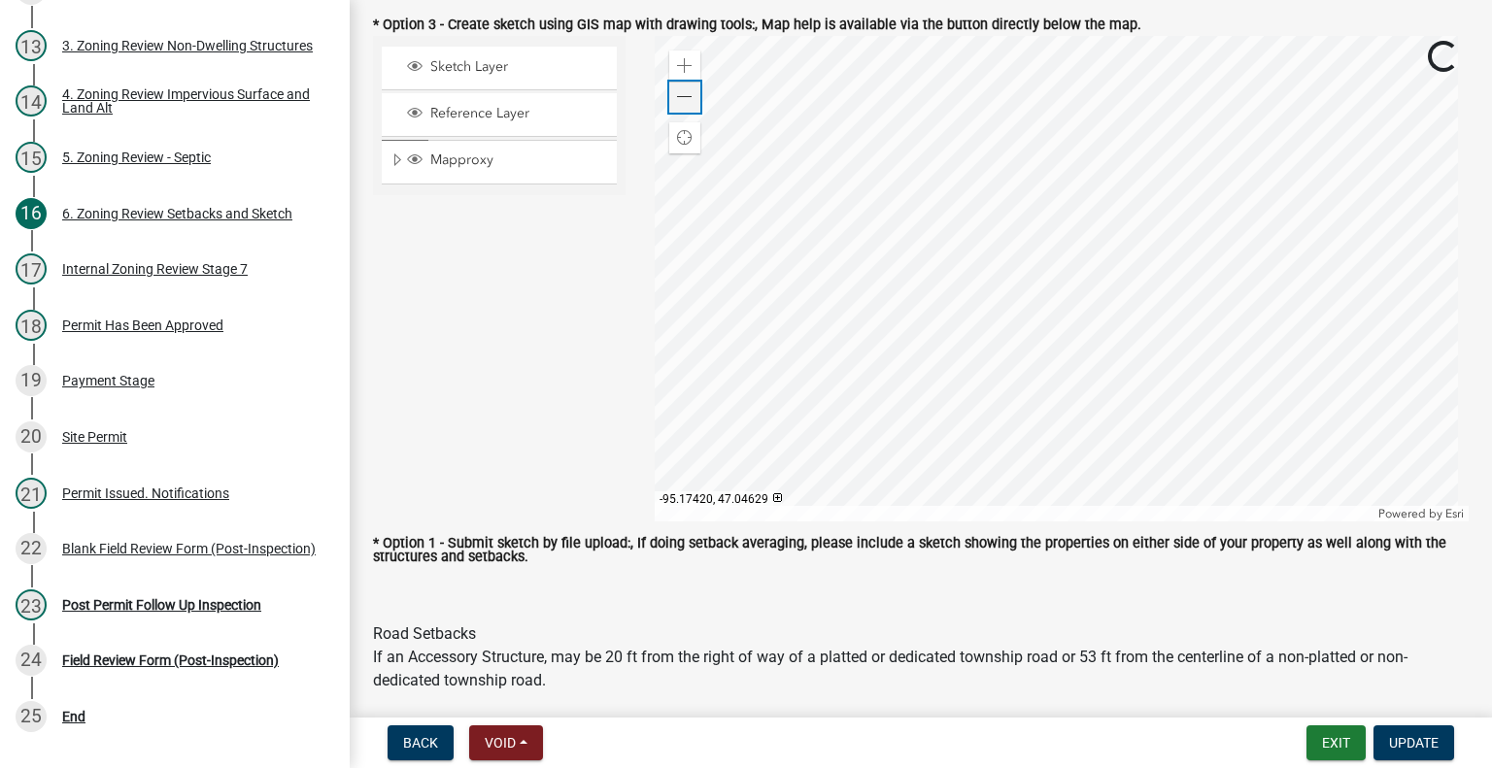
click at [680, 102] on span at bounding box center [685, 97] width 16 height 16
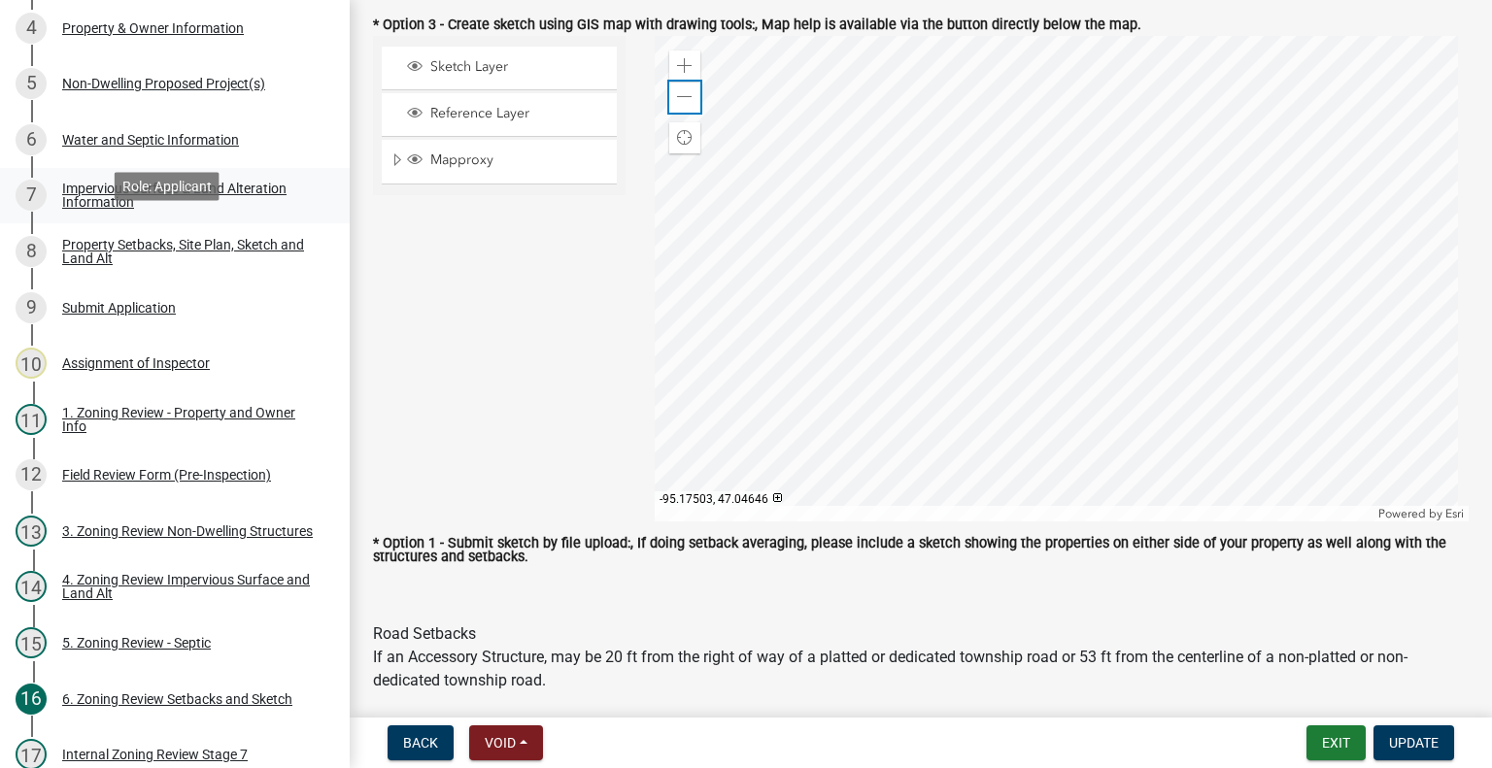
scroll to position [97, 0]
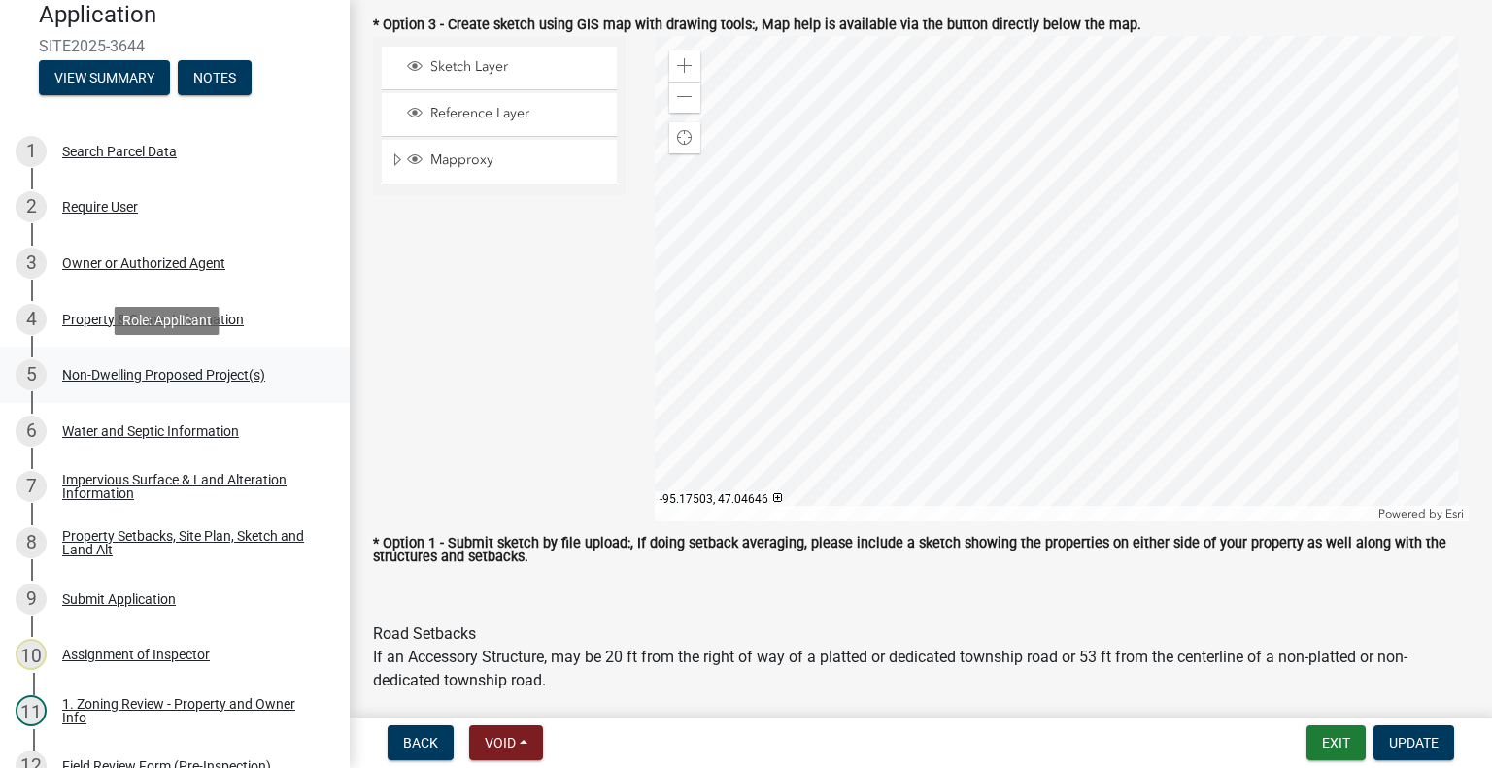
click at [171, 371] on div "Non-Dwelling Proposed Project(s)" at bounding box center [163, 375] width 203 height 14
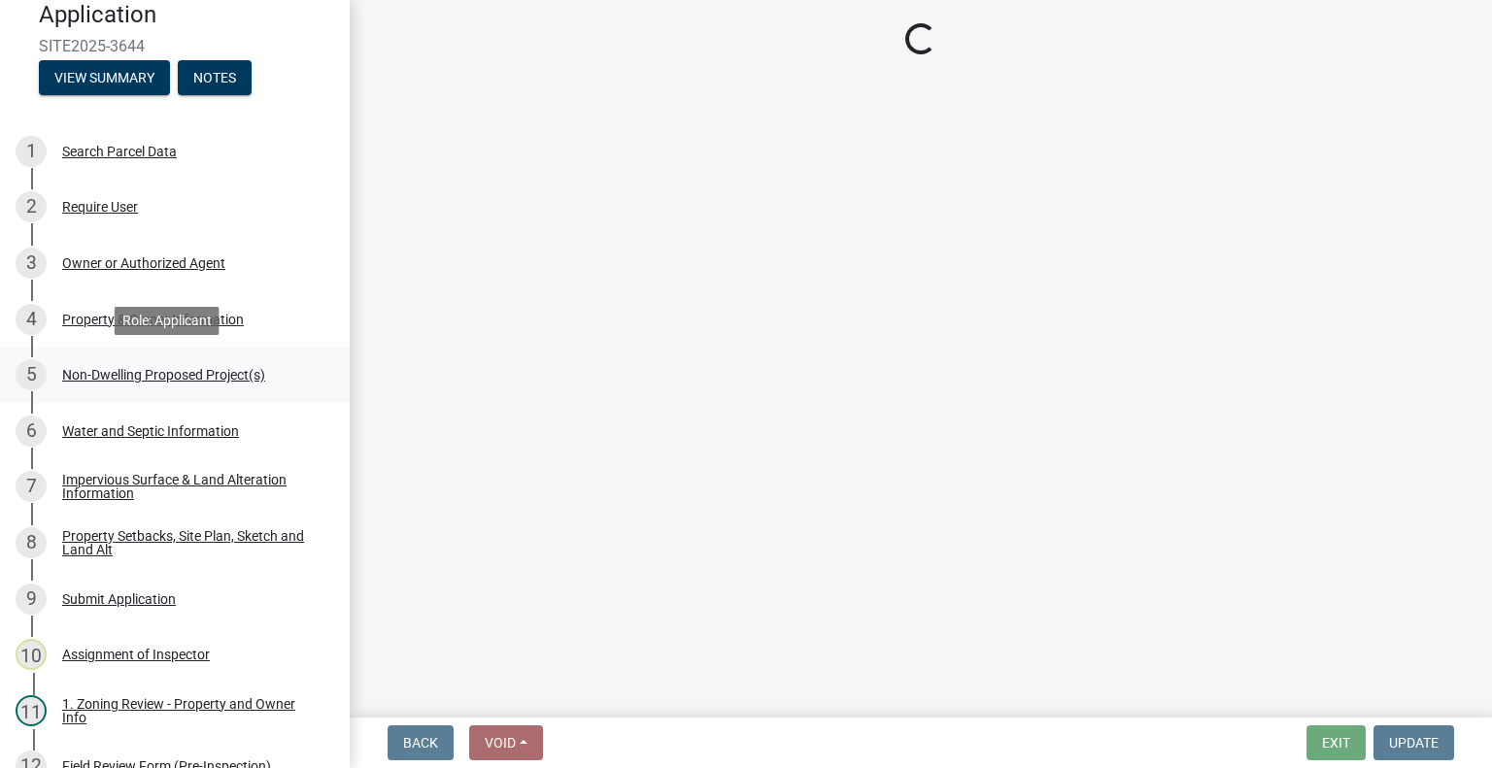
scroll to position [0, 0]
select select "4ffbfc20-44b3-40cf-984d-ce947797c22b"
select select "3a2d96d3-fd69-4ed9-bae4-7a5aa03a7e58"
select select "cf118f3b-6469-426f-b247-8aeebfb0198d"
select select "d5258256-81e9-4688-bc84-b01445ee29b6"
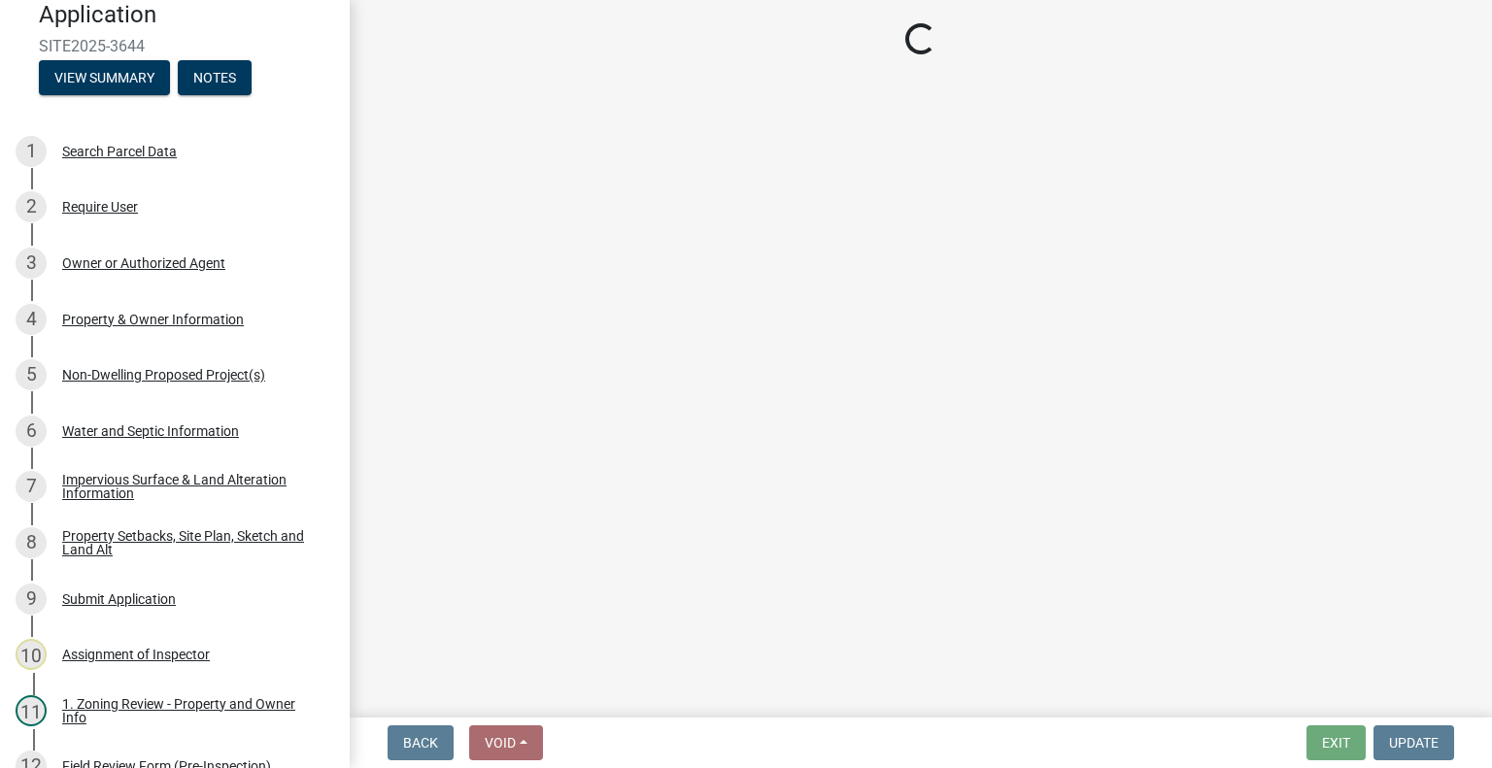
select select "258cbdbc-8629-455d-9fed-6a57bf82144e"
select select "a9a8393f-3c28-47b8-b6d9-84c94641c3fc"
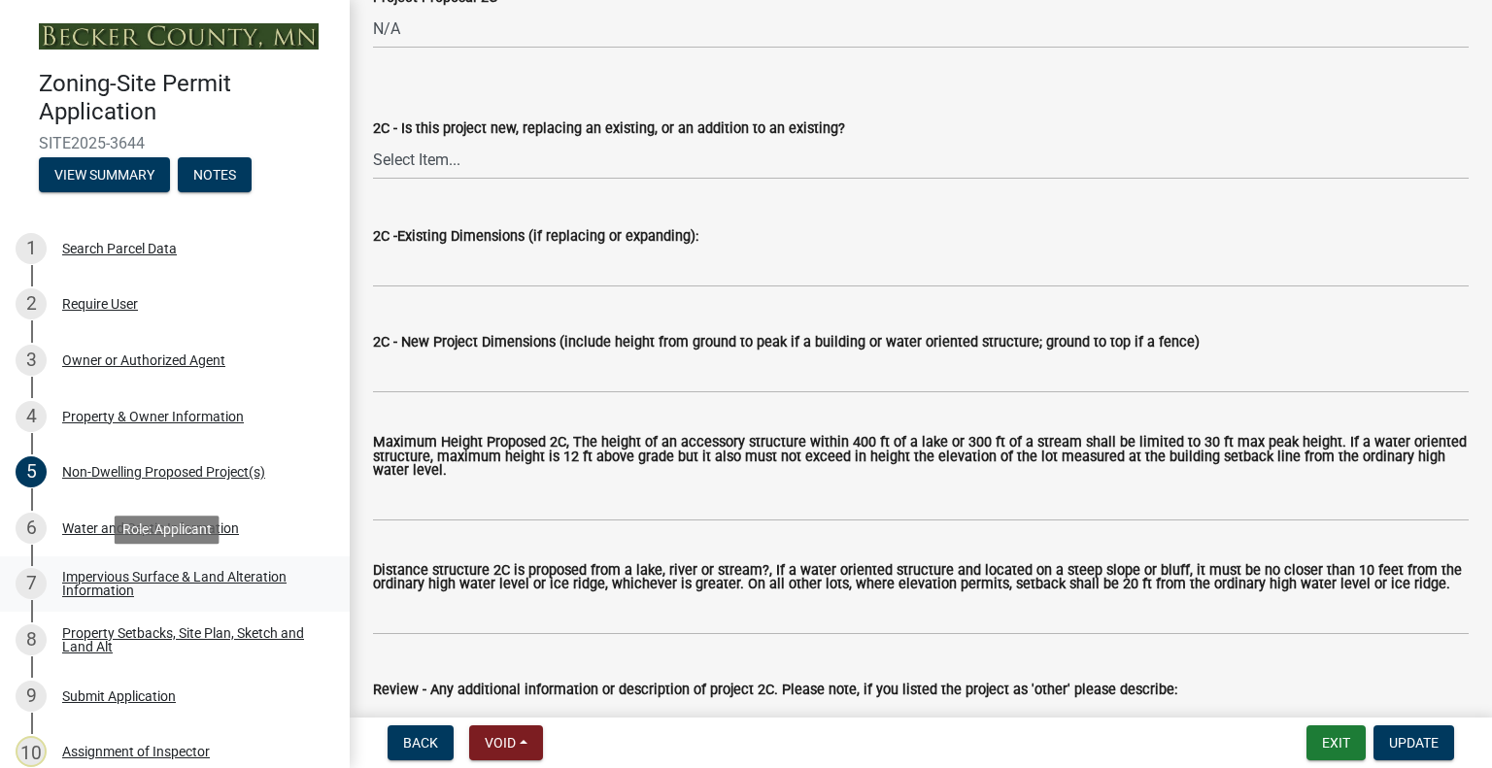
click at [187, 589] on div "Impervious Surface & Land Alteration Information" at bounding box center [190, 583] width 256 height 27
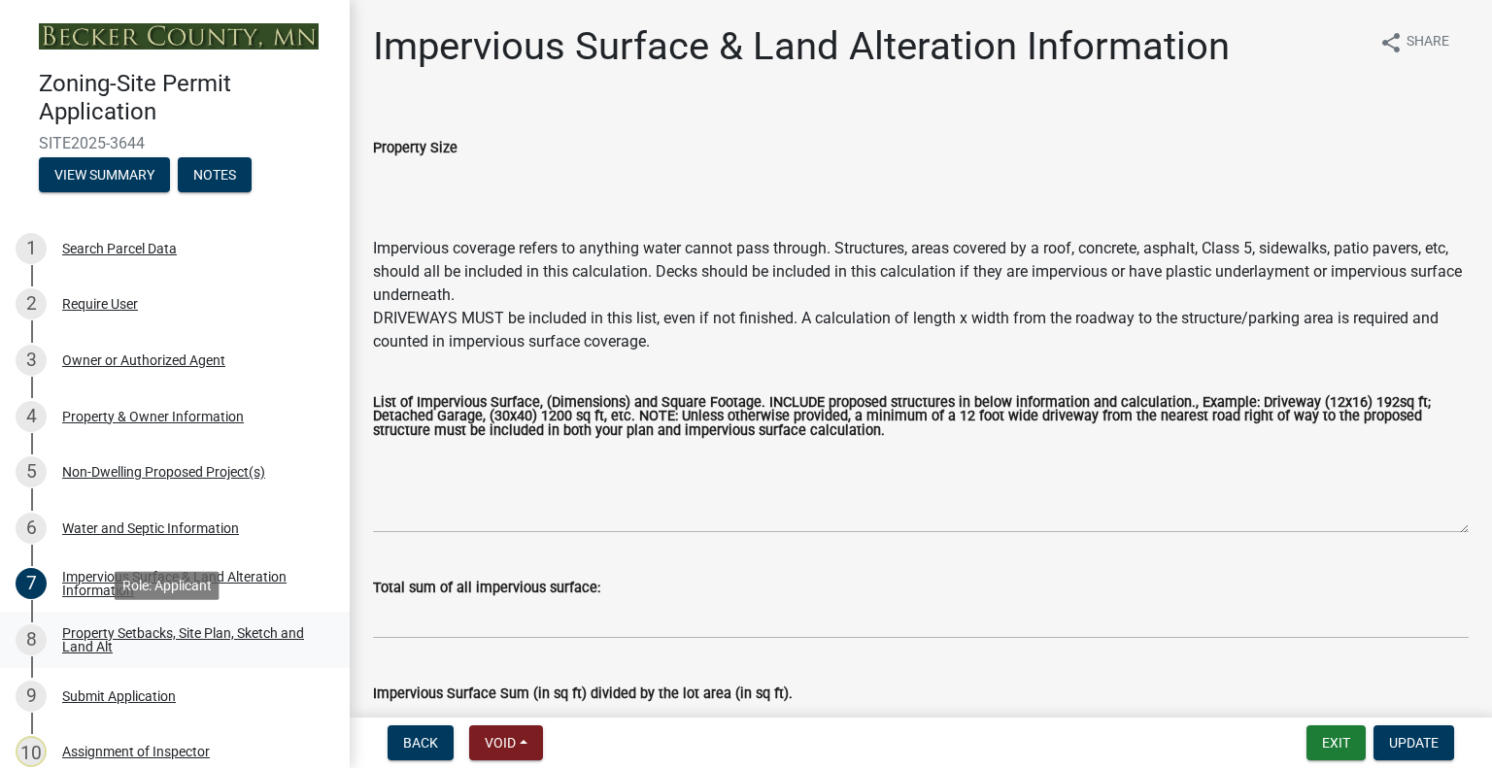
click at [93, 647] on div "Property Setbacks, Site Plan, Sketch and Land Alt" at bounding box center [190, 640] width 256 height 27
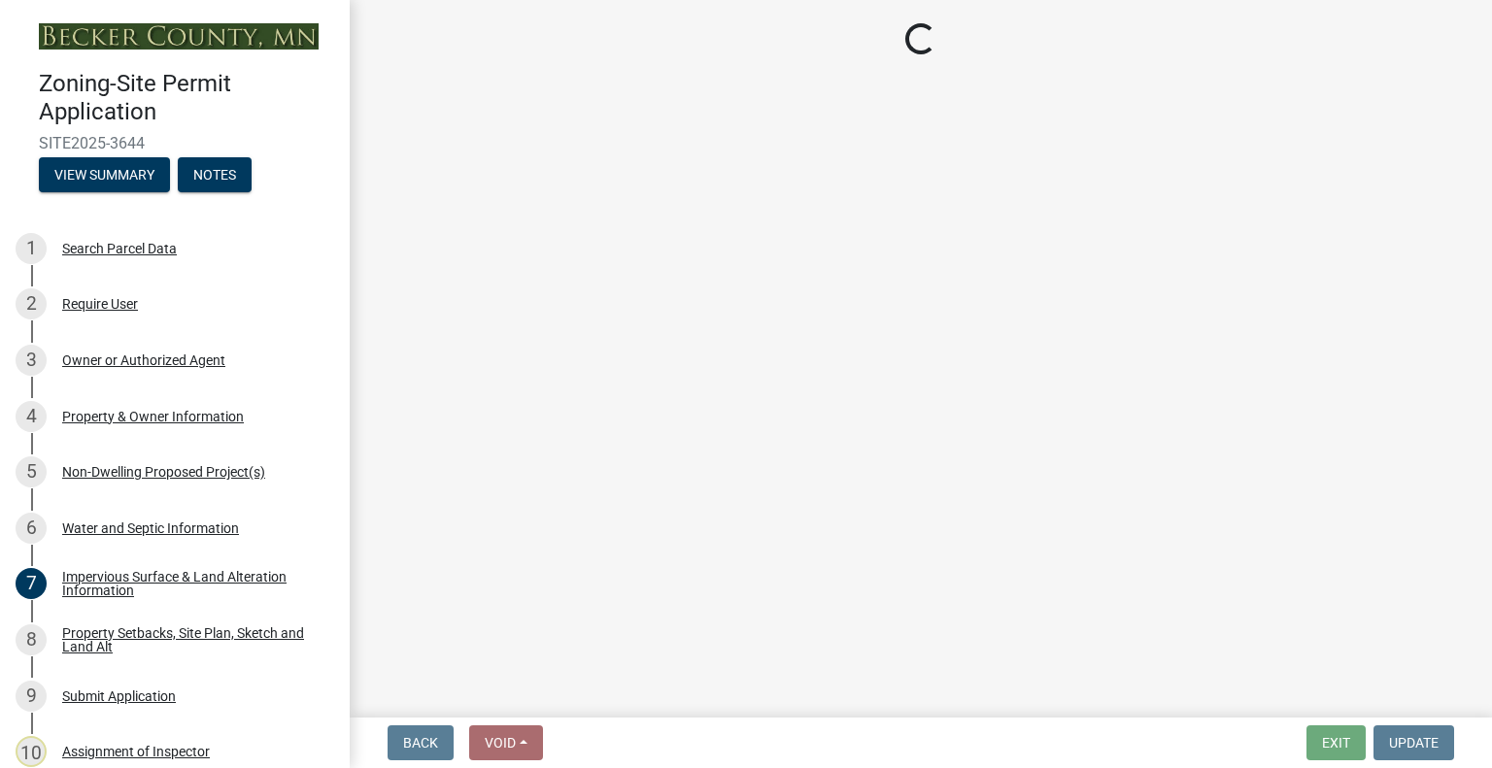
select select "d89fbfa0-1150-4954-b91c-9d482c9530a3"
select select "fd58f24c-a096-4195-863e-b494ea1fd324"
select select "12f785fb-c378-4b18-841c-21c73dc99083"
select select "12da6293-5841-4f5c-bd92-3658833964cd"
select select "27b2a8b4-abf6-463e-8c0c-7c5d2b4fe26f"
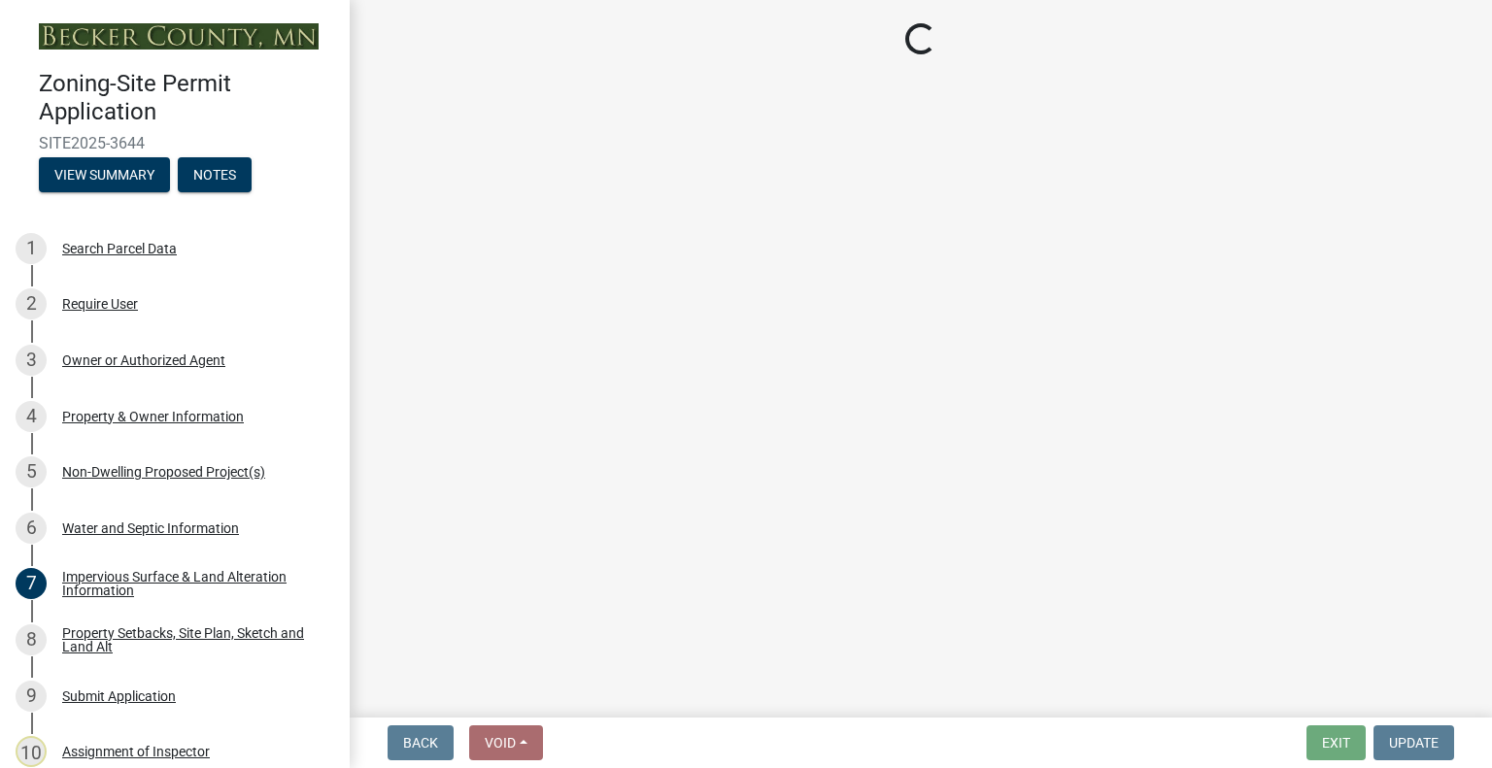
select select "28f6c7b2-2b88-4425-ae15-f67110f778a7"
select select "d61e3758-d187-40af-a435-5e09c3f3d509"
select select "c8b8ea71-7088-4e87-a493-7bc88cc2835b"
select select "a4ce8fad-3c47-4e2b-9375-28a8f2ee630b"
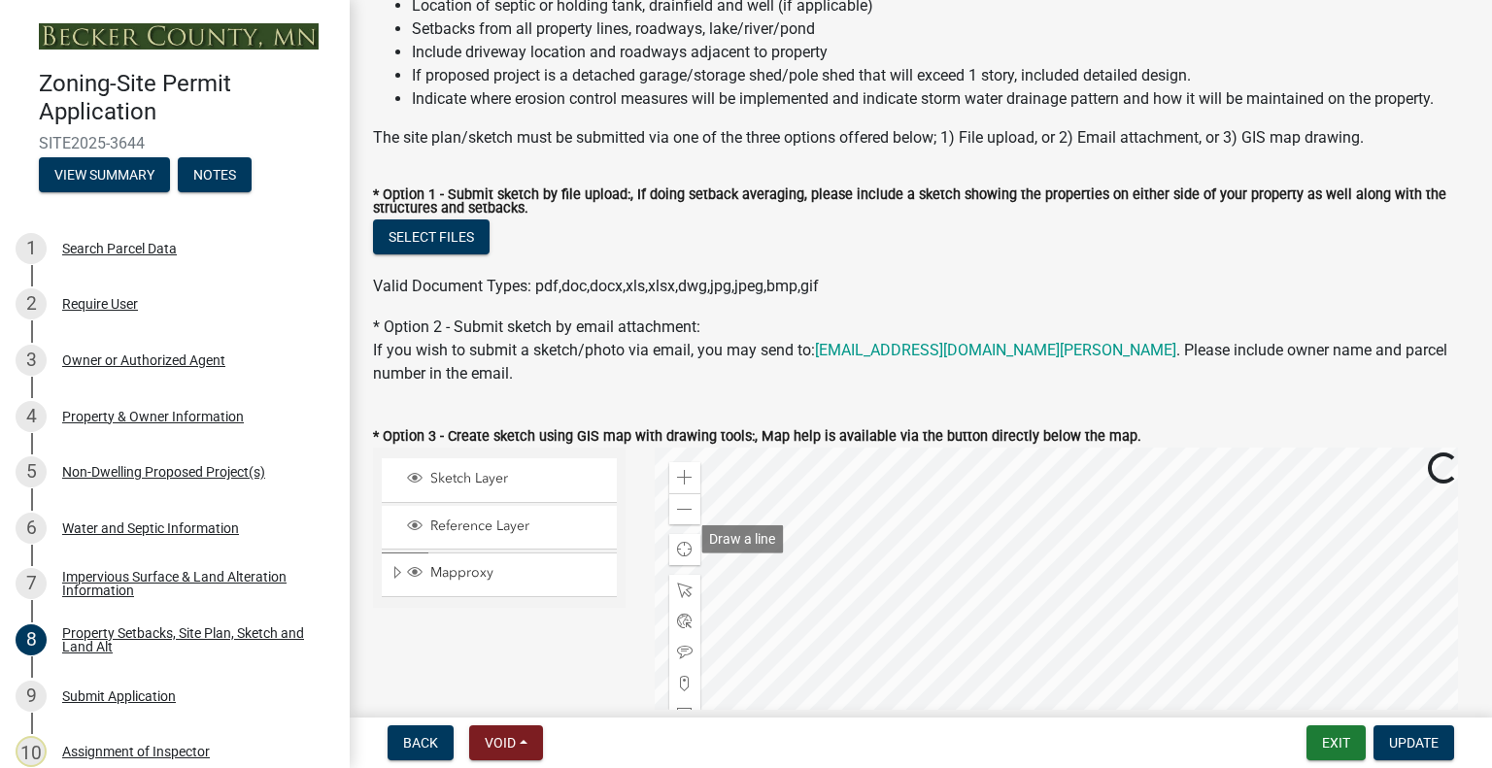
scroll to position [486, 0]
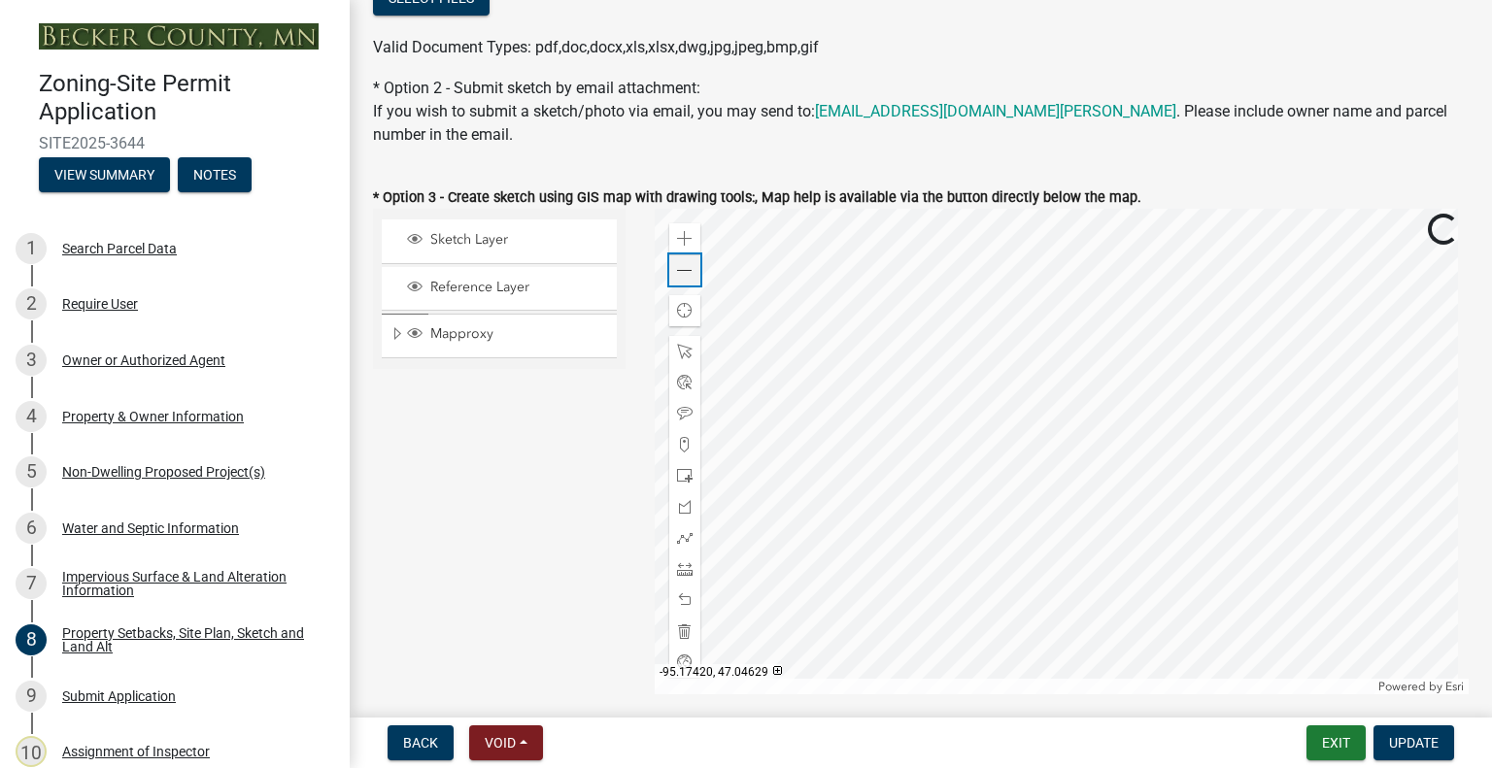
click at [675, 279] on div "Zoom out" at bounding box center [684, 270] width 31 height 31
click at [679, 268] on span at bounding box center [685, 271] width 16 height 16
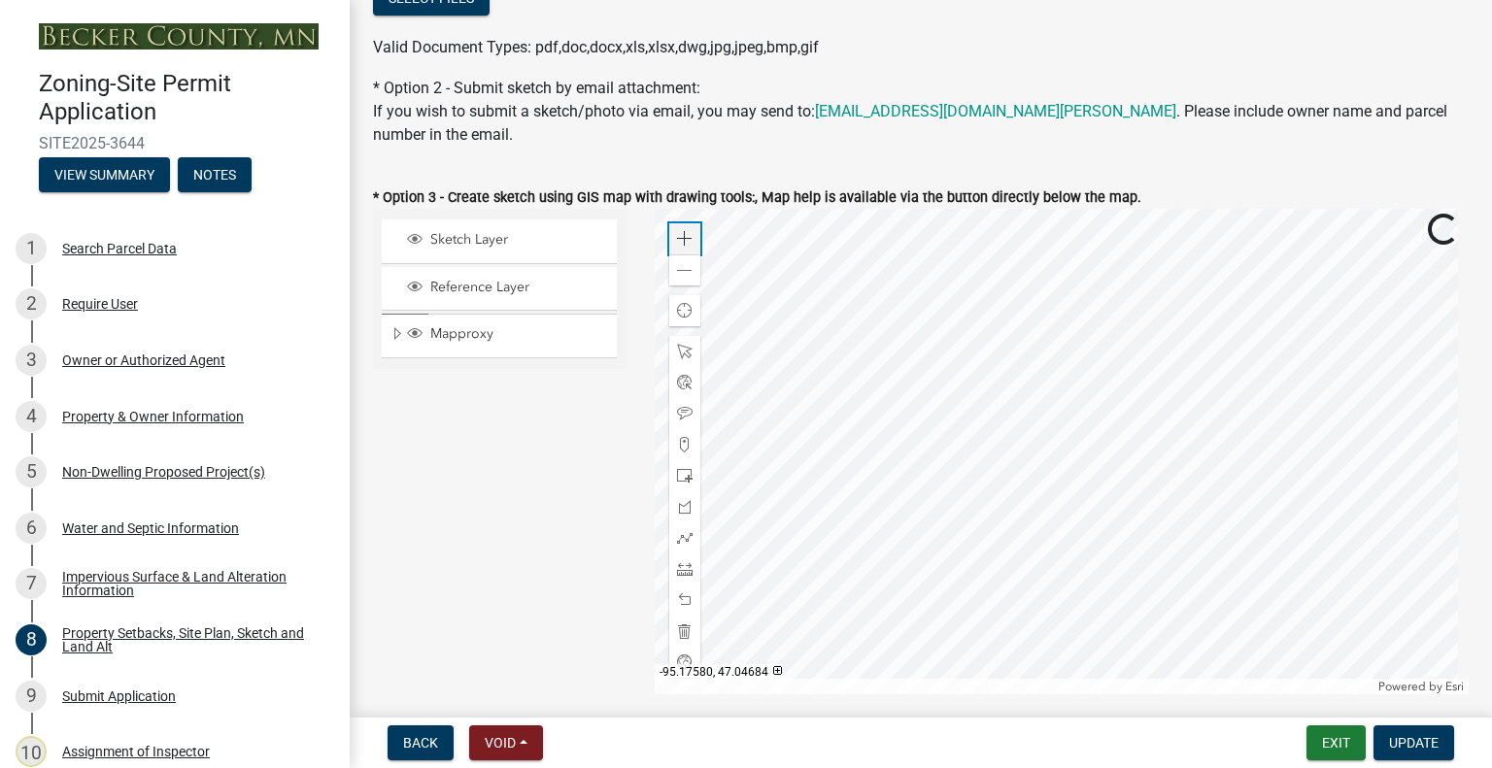
click at [682, 244] on span at bounding box center [685, 239] width 16 height 16
click at [970, 474] on div at bounding box center [1062, 452] width 815 height 486
